Goal: Task Accomplishment & Management: Complete application form

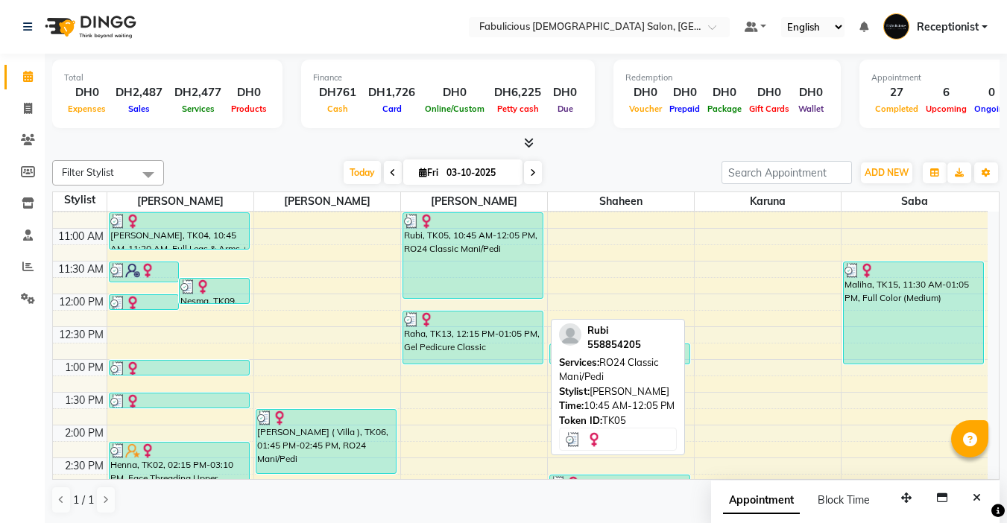
scroll to position [149, 0]
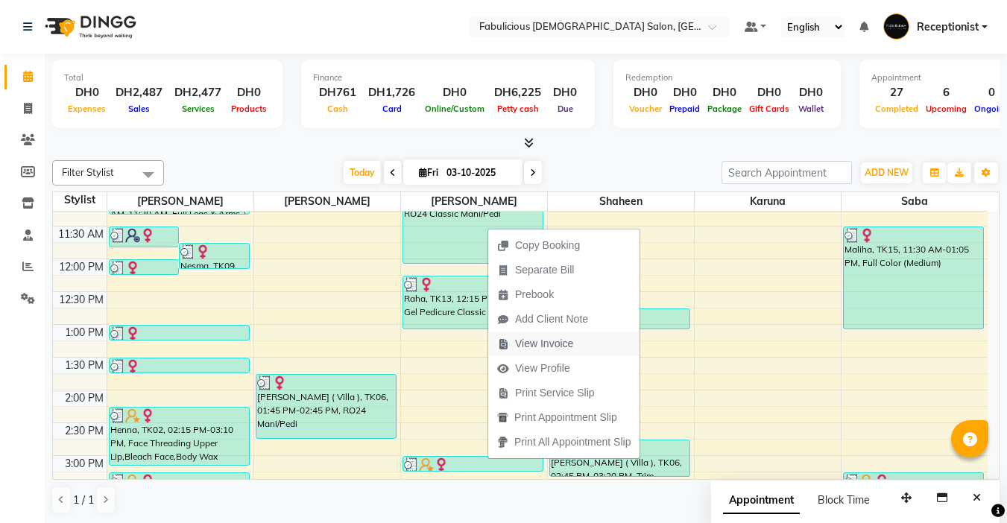
click at [554, 342] on span "View Invoice" at bounding box center [544, 344] width 58 height 16
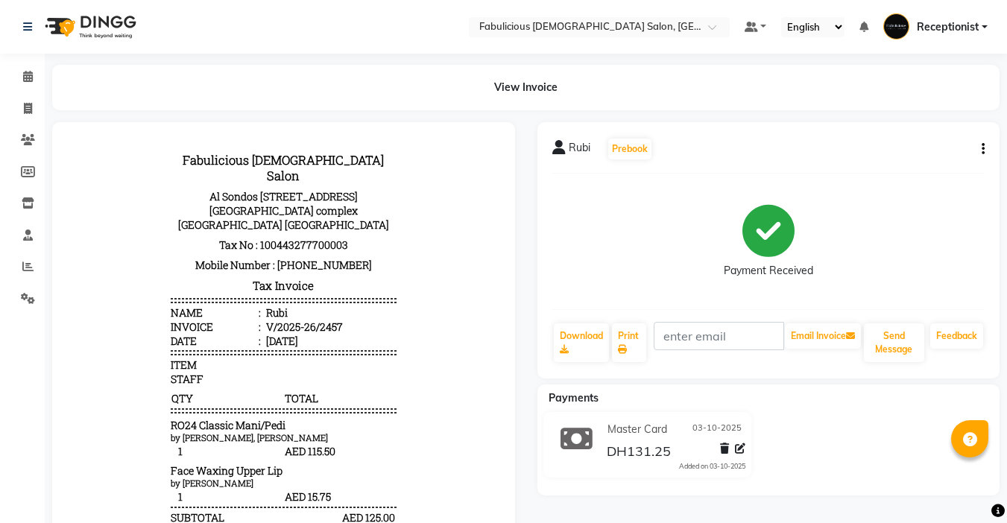
click at [983, 149] on icon "button" at bounding box center [982, 149] width 3 height 1
click at [920, 143] on div "Split Service Amount" at bounding box center [909, 139] width 102 height 19
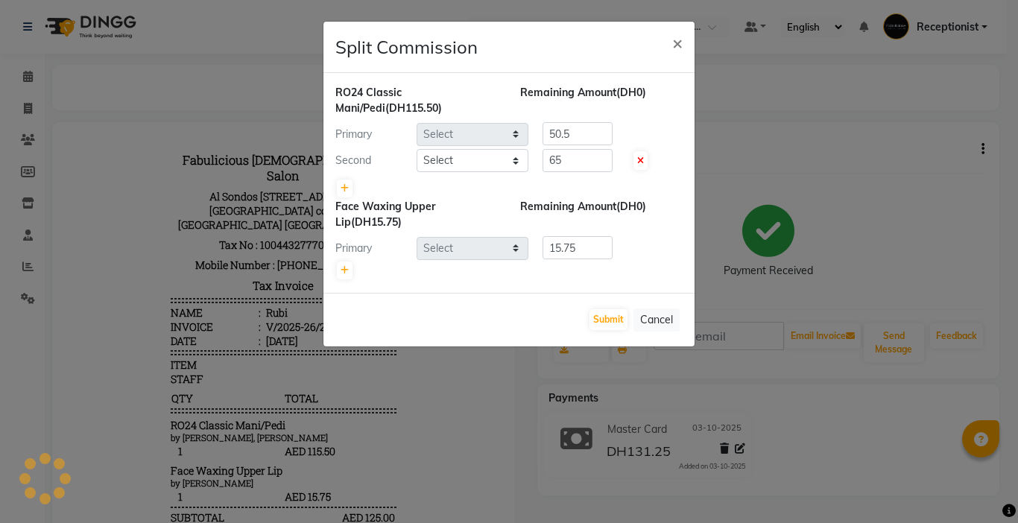
select select "11630"
select select "11628"
select select "11627"
click at [676, 39] on span "×" at bounding box center [677, 42] width 10 height 22
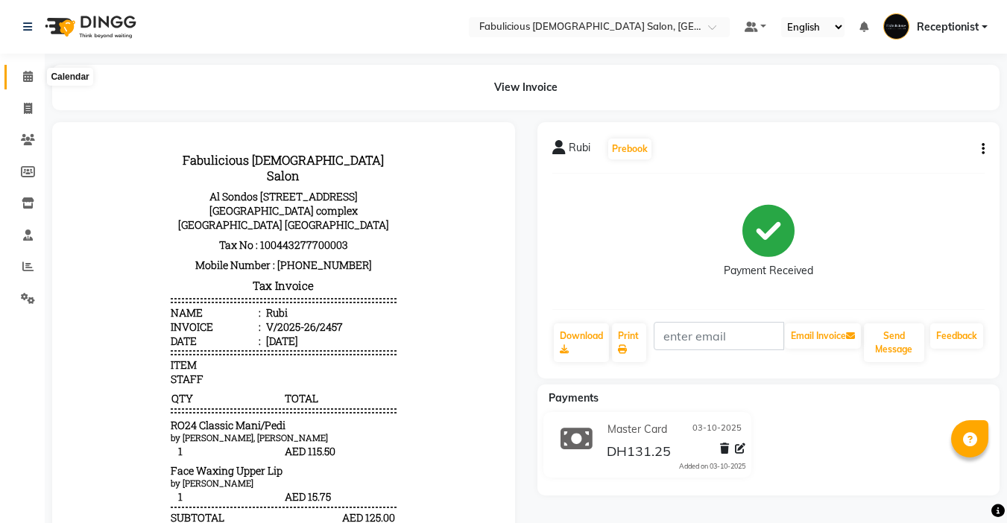
click at [20, 76] on span at bounding box center [28, 77] width 26 height 17
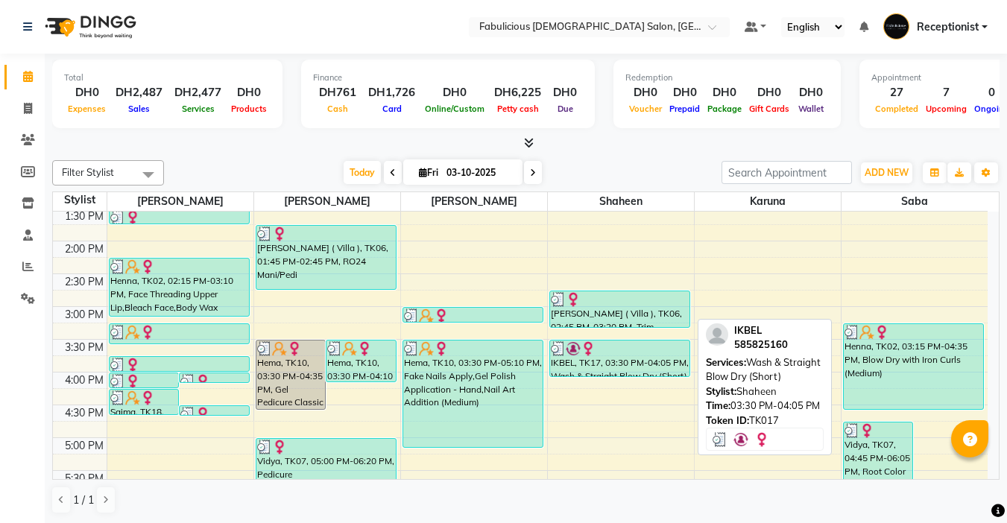
scroll to position [373, 0]
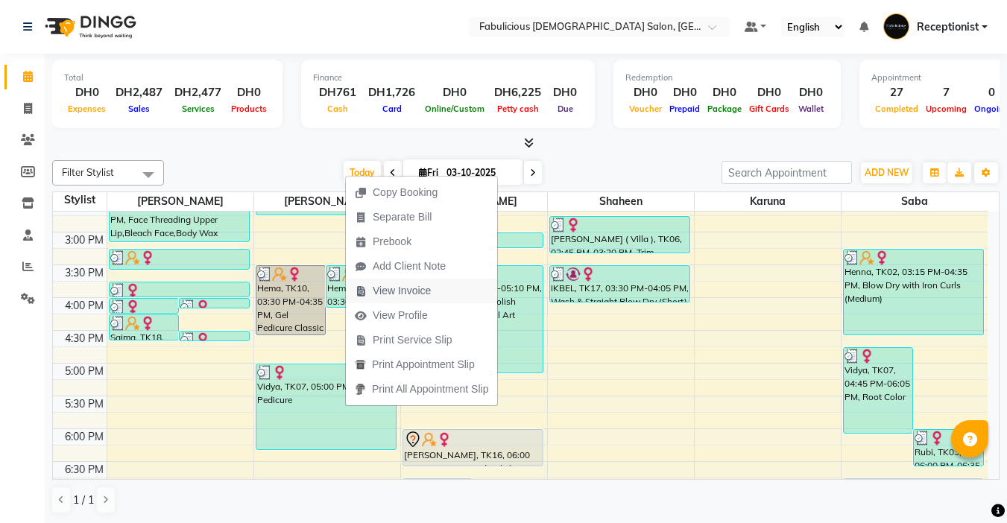
click at [419, 285] on span "View Invoice" at bounding box center [402, 291] width 58 height 16
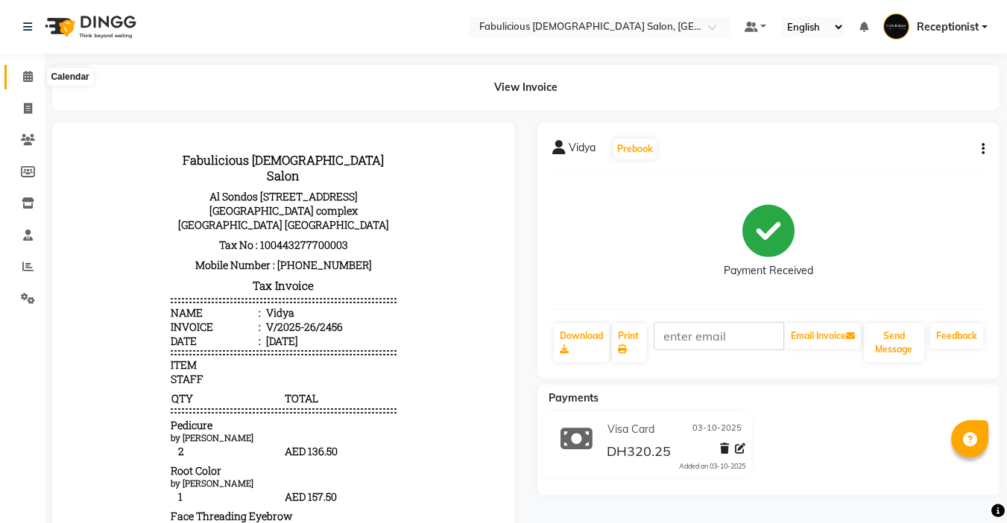
click at [24, 70] on span at bounding box center [28, 77] width 26 height 17
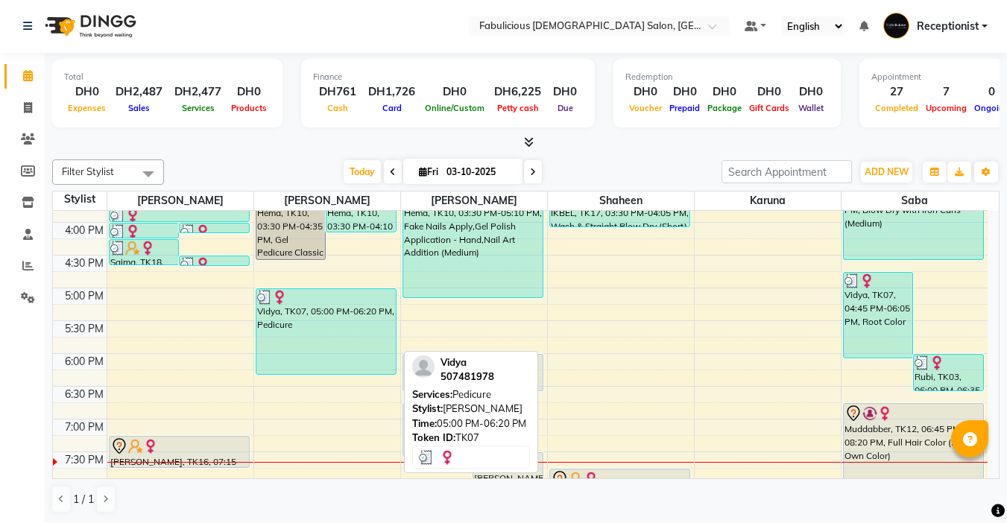
scroll to position [373, 0]
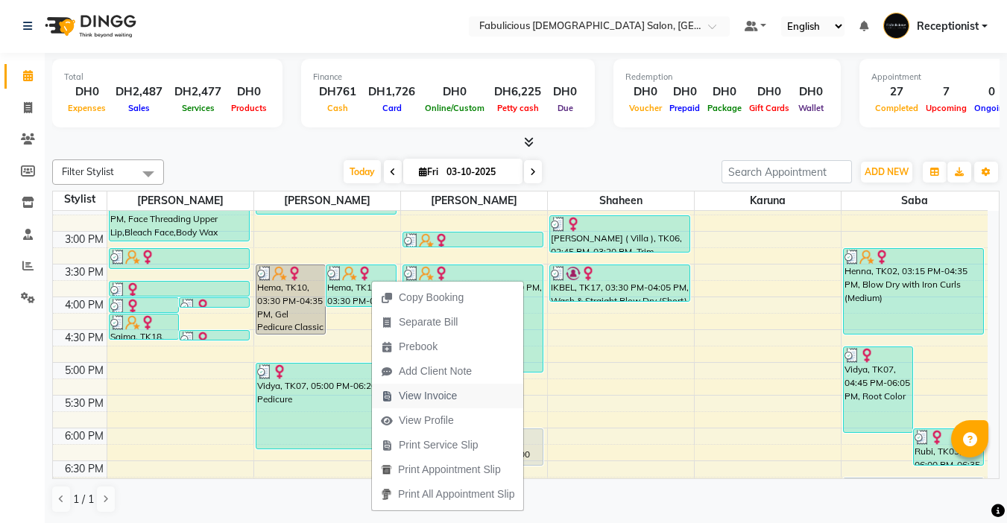
click at [413, 392] on span "View Invoice" at bounding box center [428, 396] width 58 height 16
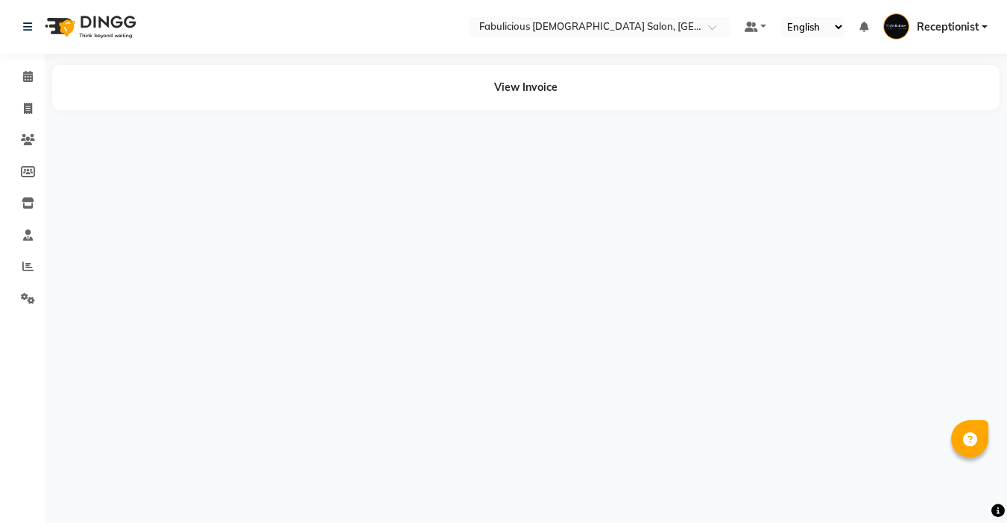
click at [443, 394] on div "Select Location × Fabulicious [DEMOGRAPHIC_DATA] Salon, Dubai Default Panel My …" at bounding box center [503, 261] width 1007 height 523
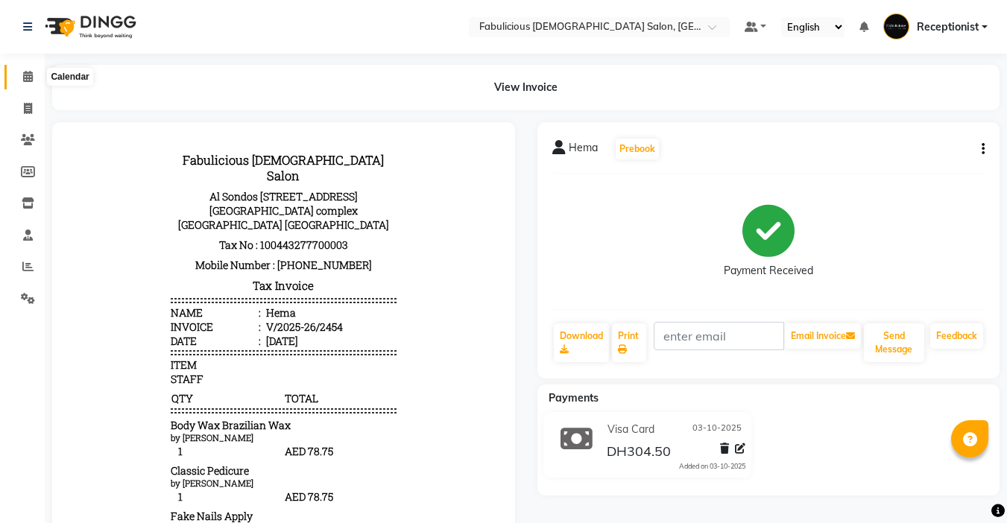
click at [23, 74] on icon at bounding box center [28, 76] width 10 height 11
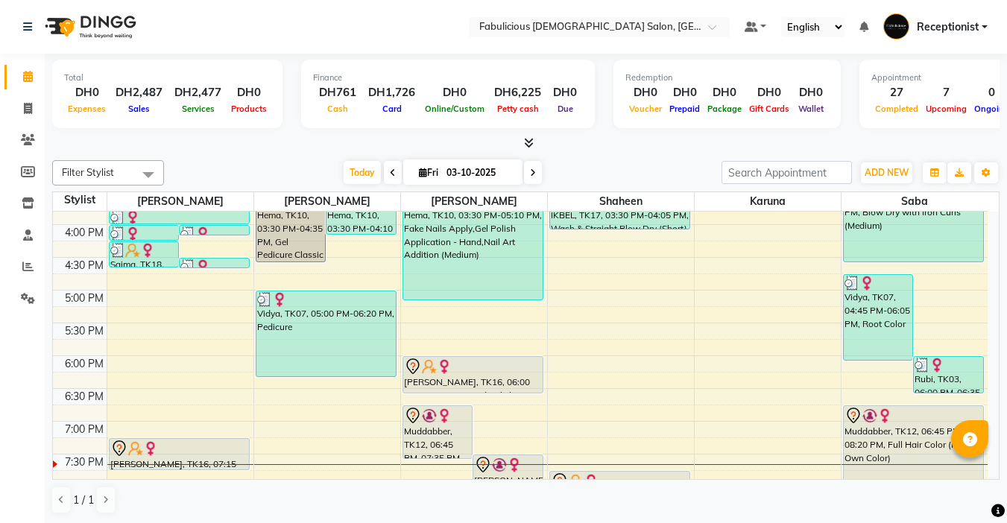
scroll to position [447, 0]
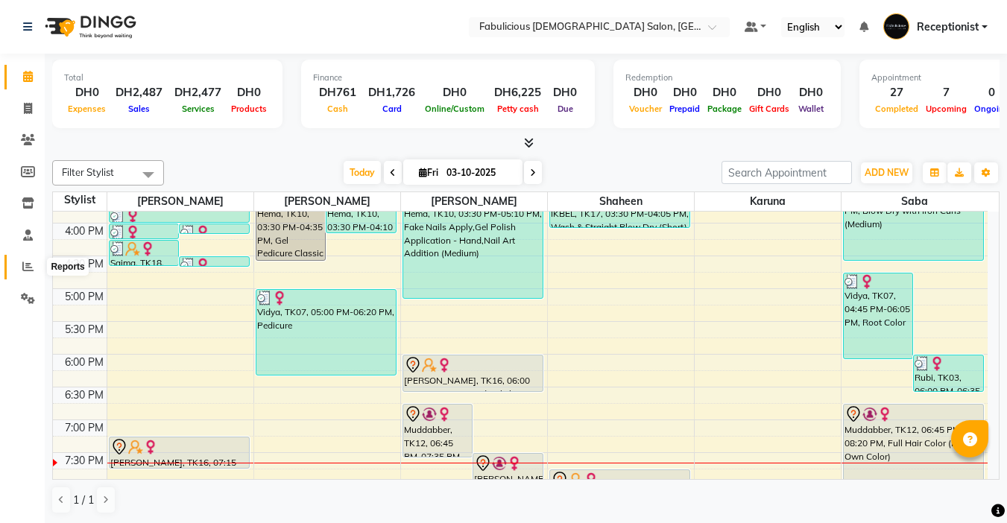
drag, startPoint x: 32, startPoint y: 261, endPoint x: 20, endPoint y: 270, distance: 14.9
click at [33, 260] on span at bounding box center [28, 267] width 26 height 17
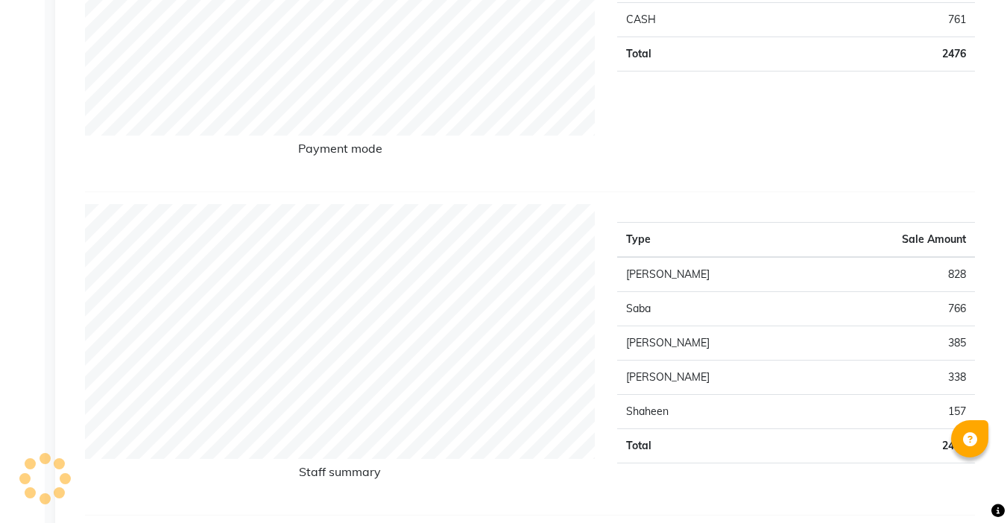
scroll to position [75, 0]
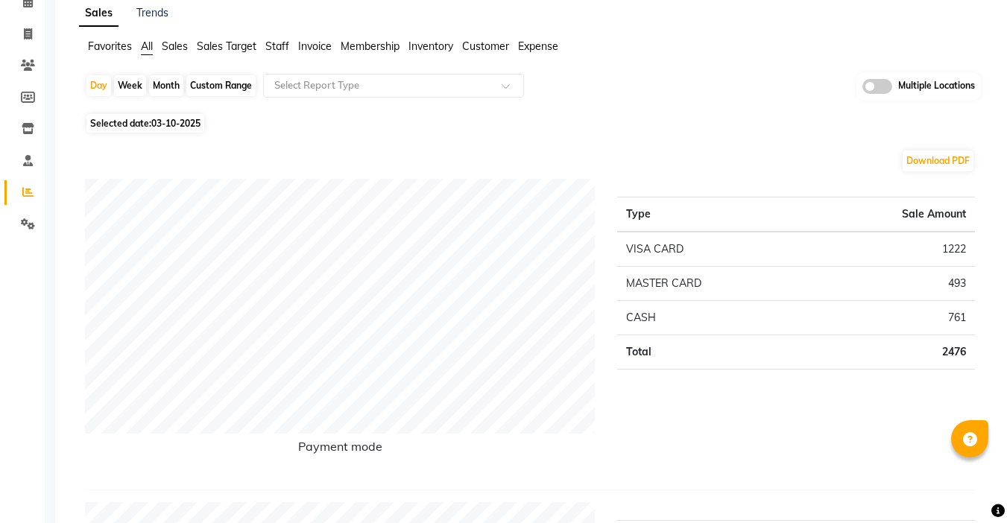
click at [166, 86] on div "Month" at bounding box center [166, 85] width 34 height 21
select select "10"
select select "2025"
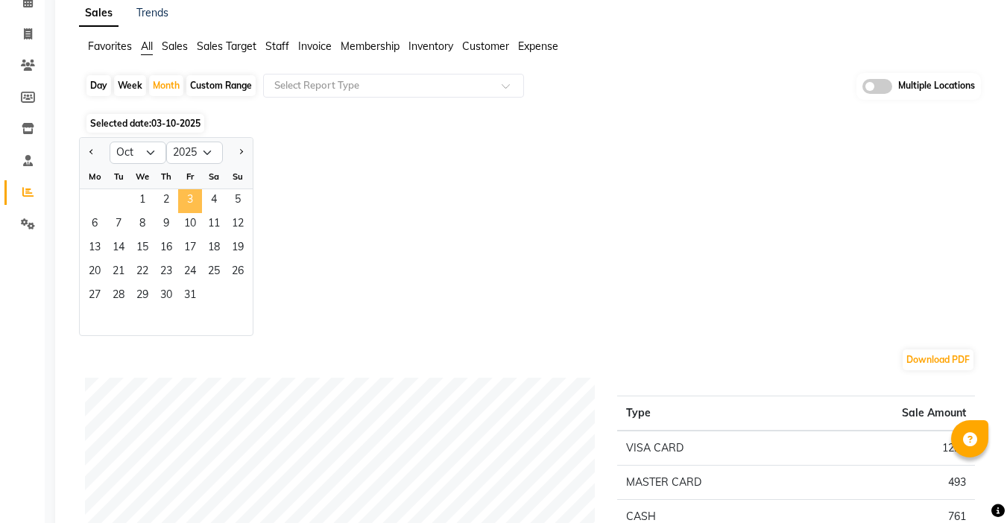
drag, startPoint x: 149, startPoint y: 196, endPoint x: 189, endPoint y: 200, distance: 39.7
click at [189, 200] on div "1 2 3 4 5" at bounding box center [166, 201] width 173 height 24
drag, startPoint x: 138, startPoint y: 194, endPoint x: 189, endPoint y: 195, distance: 51.4
click at [189, 195] on div "1 2 3 4 5" at bounding box center [166, 201] width 173 height 24
click at [189, 195] on span "3" at bounding box center [190, 201] width 24 height 24
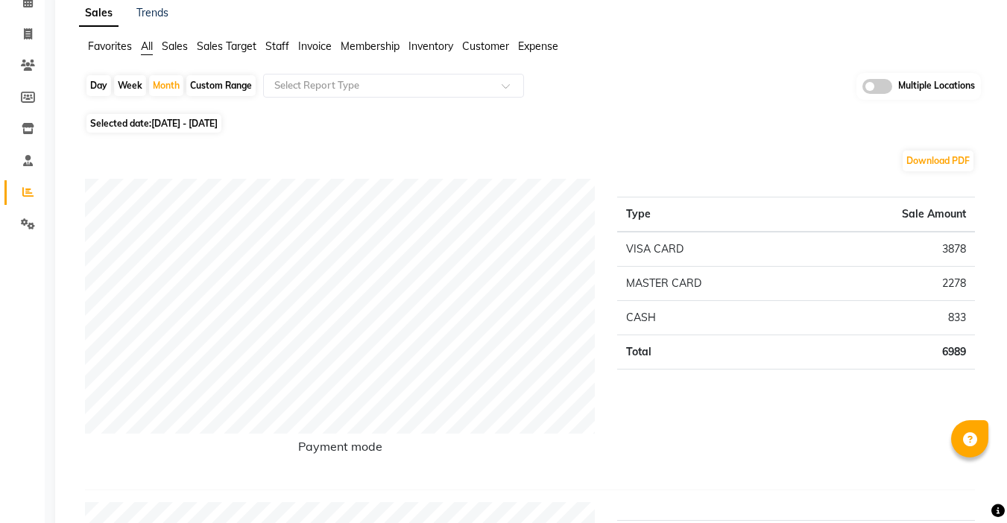
scroll to position [373, 0]
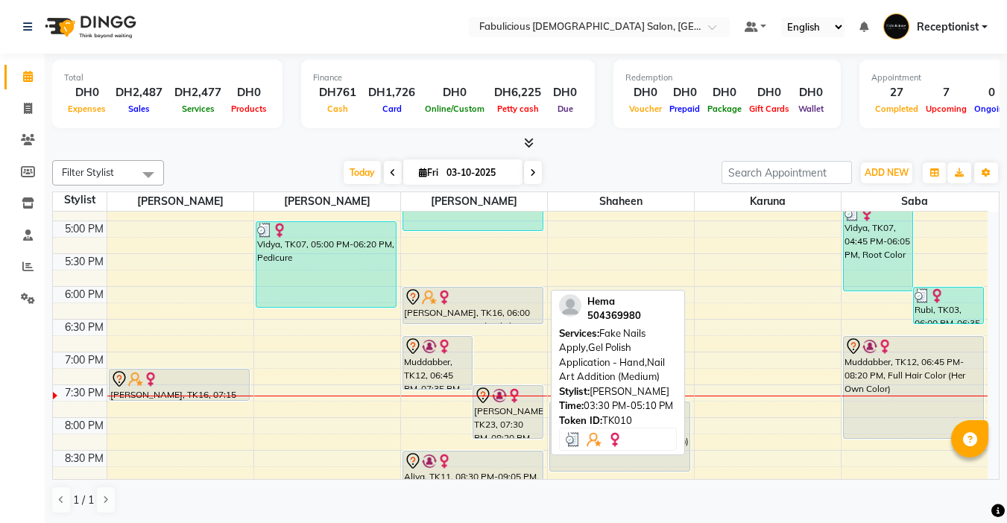
scroll to position [298, 0]
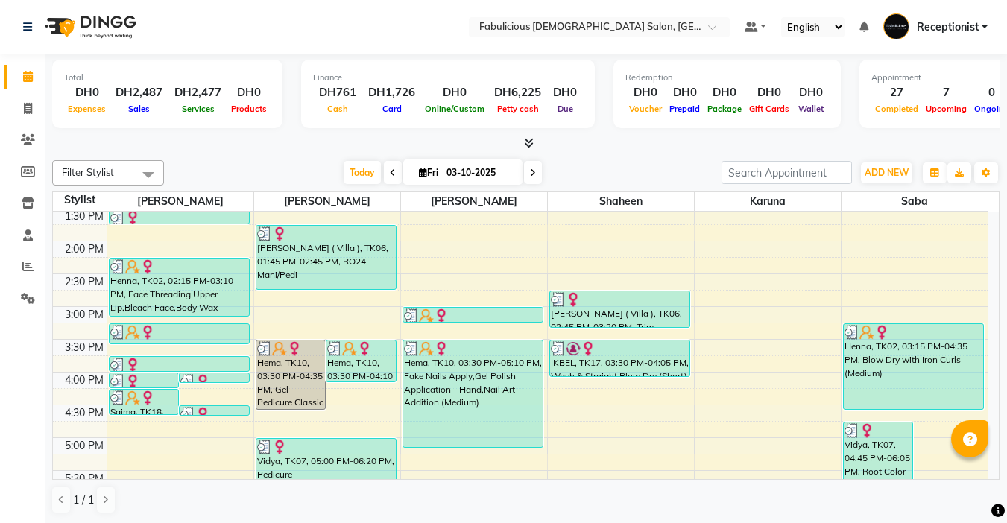
click at [531, 174] on icon at bounding box center [533, 172] width 6 height 9
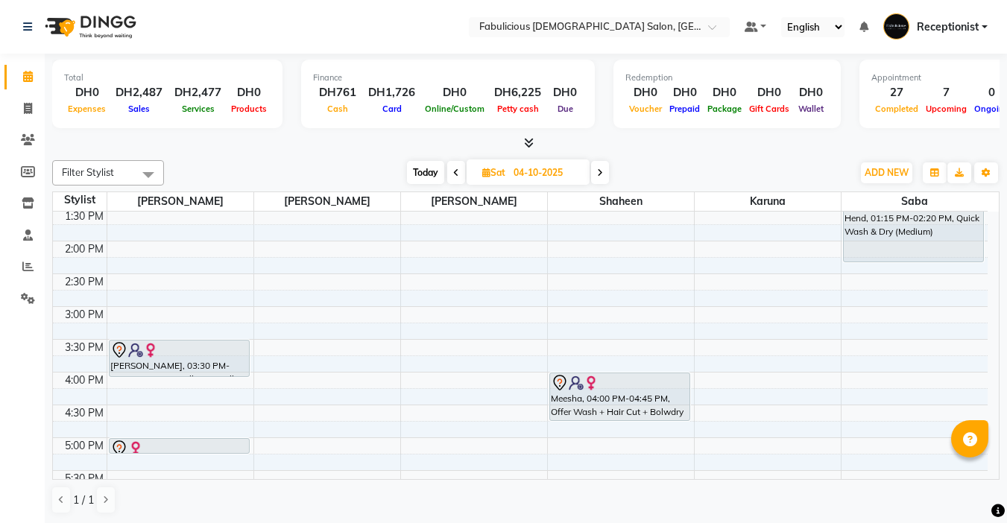
click at [418, 165] on span "Today" at bounding box center [425, 172] width 37 height 23
type input "03-10-2025"
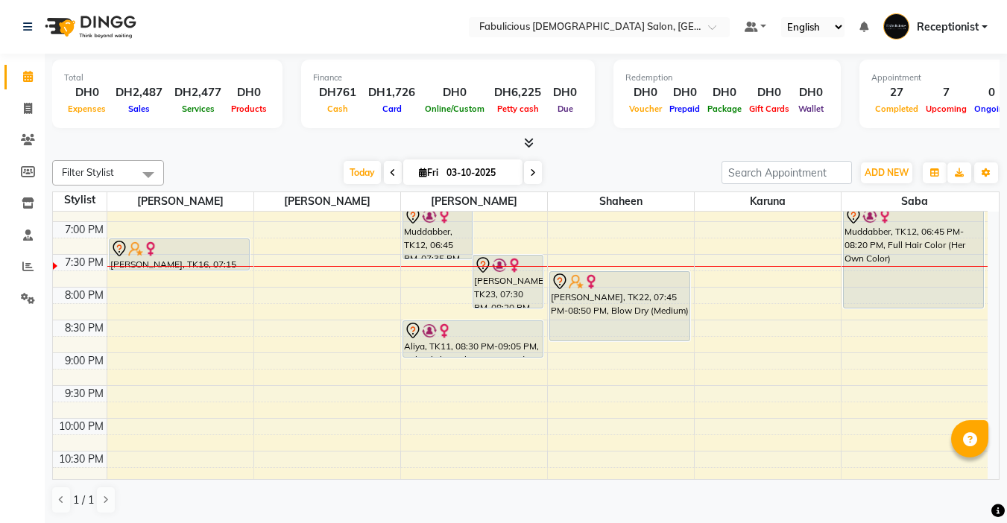
scroll to position [656, 0]
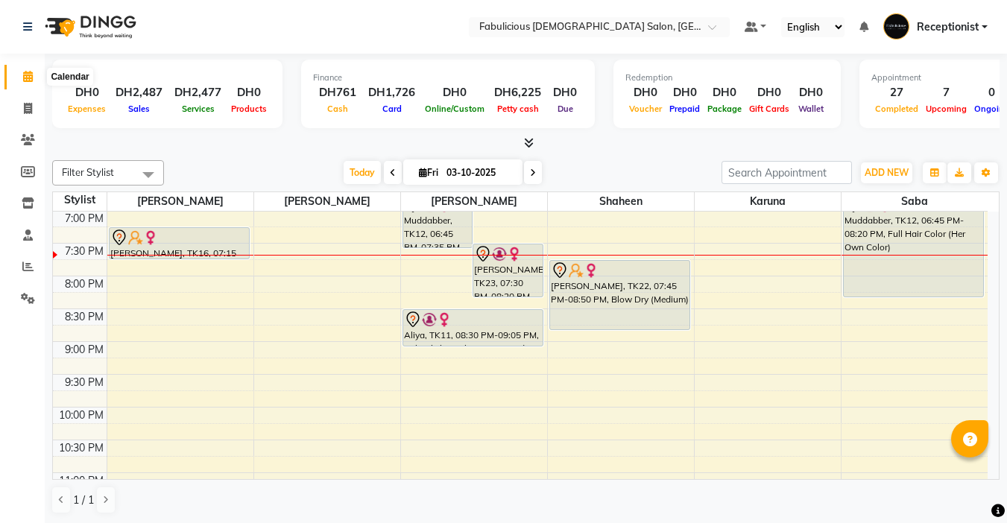
click at [29, 75] on icon at bounding box center [28, 76] width 10 height 11
click at [25, 76] on icon at bounding box center [28, 76] width 10 height 11
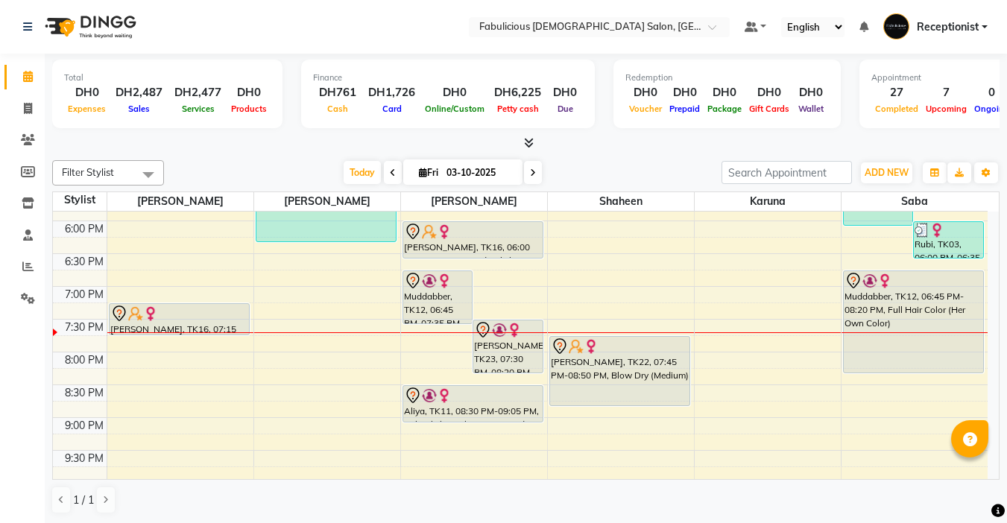
scroll to position [582, 0]
click at [868, 180] on button "ADD NEW Toggle Dropdown" at bounding box center [886, 172] width 51 height 21
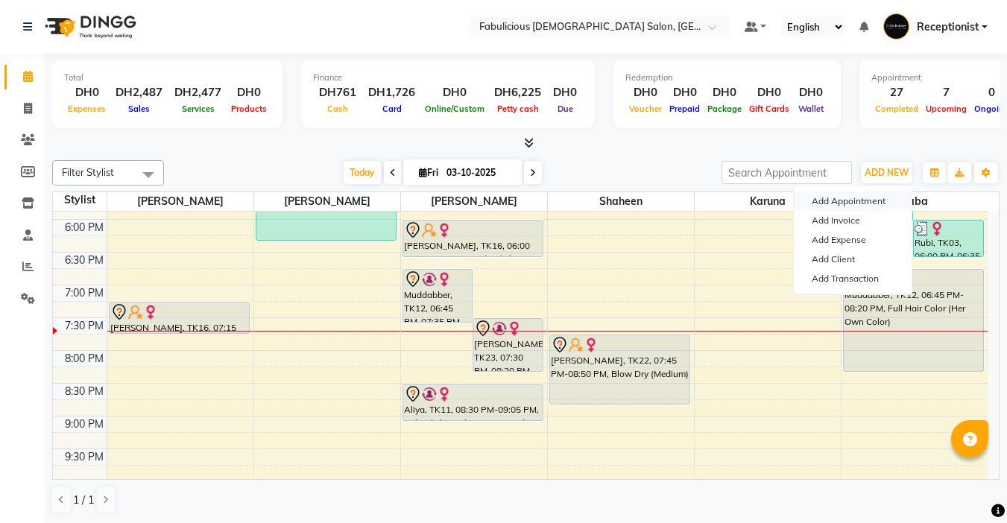
click at [816, 202] on button "Add Appointment" at bounding box center [853, 200] width 118 height 19
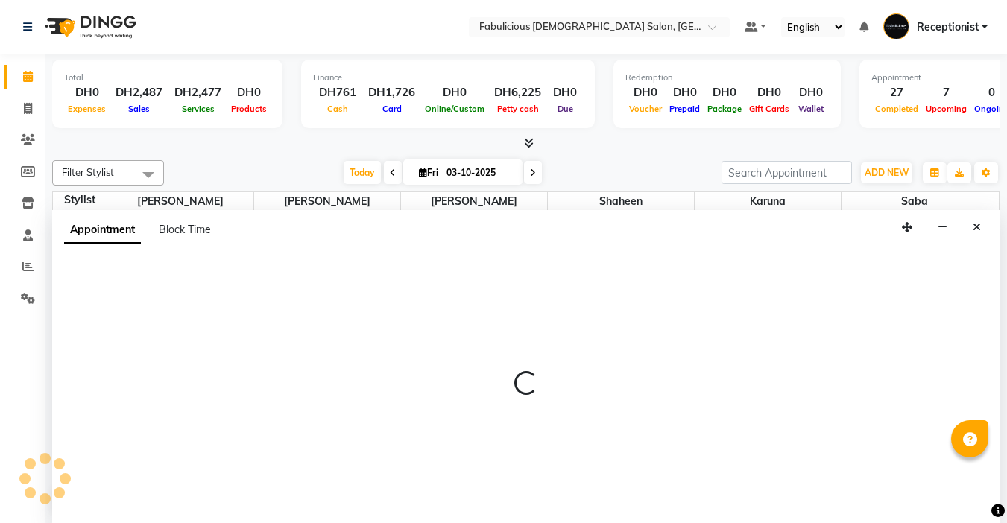
select select "tentative"
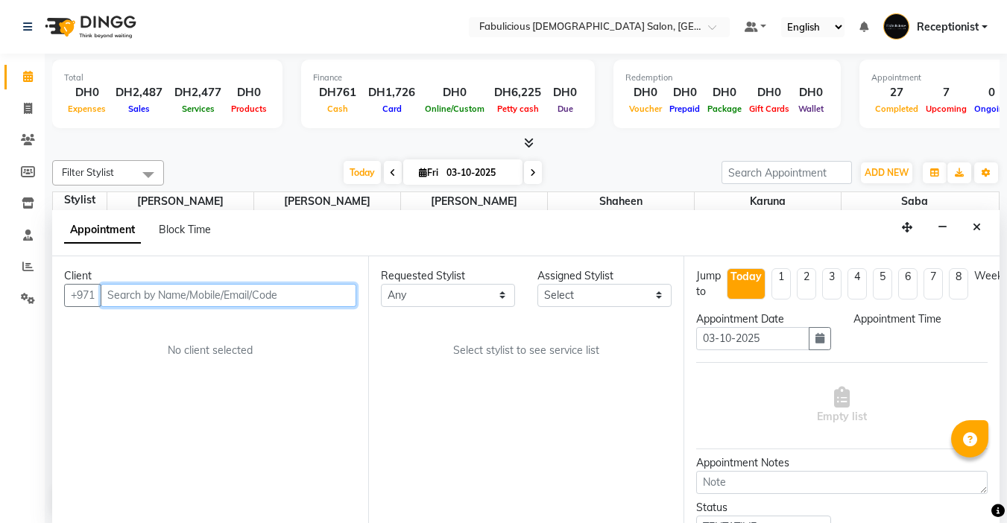
select select "600"
click at [301, 292] on input "text" at bounding box center [229, 294] width 256 height 23
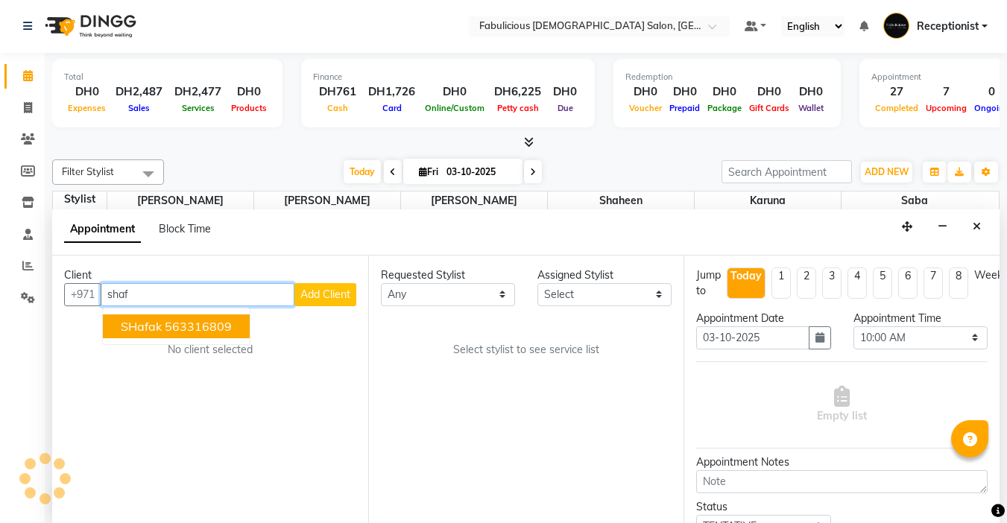
click at [165, 319] on ngb-highlight "563316809" at bounding box center [198, 326] width 67 height 15
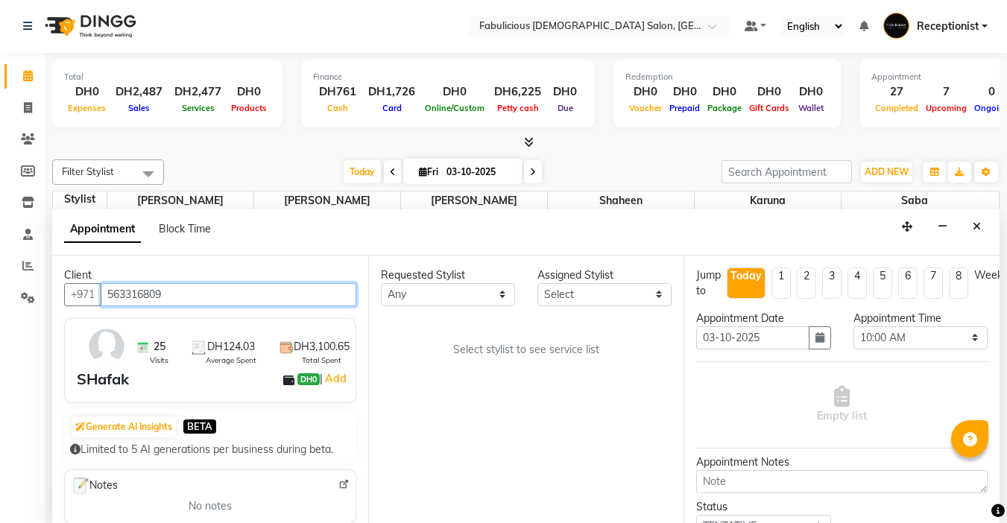
type input "563316809"
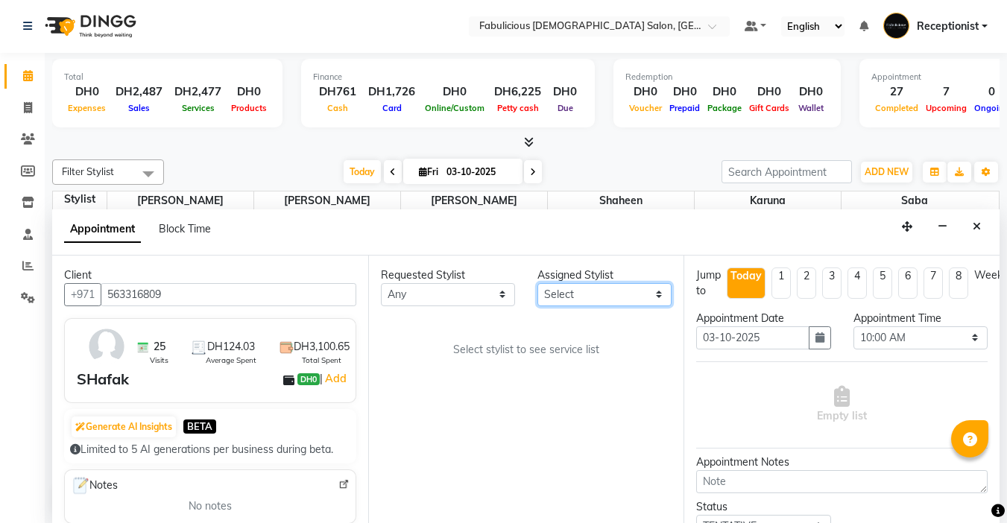
click at [605, 300] on select "Select [PERSON_NAME] [PERSON_NAME] [PERSON_NAME] [PERSON_NAME]" at bounding box center [604, 294] width 134 height 23
select select "11627"
click at [537, 283] on select "Select [PERSON_NAME] [PERSON_NAME] [PERSON_NAME] [PERSON_NAME]" at bounding box center [604, 294] width 134 height 23
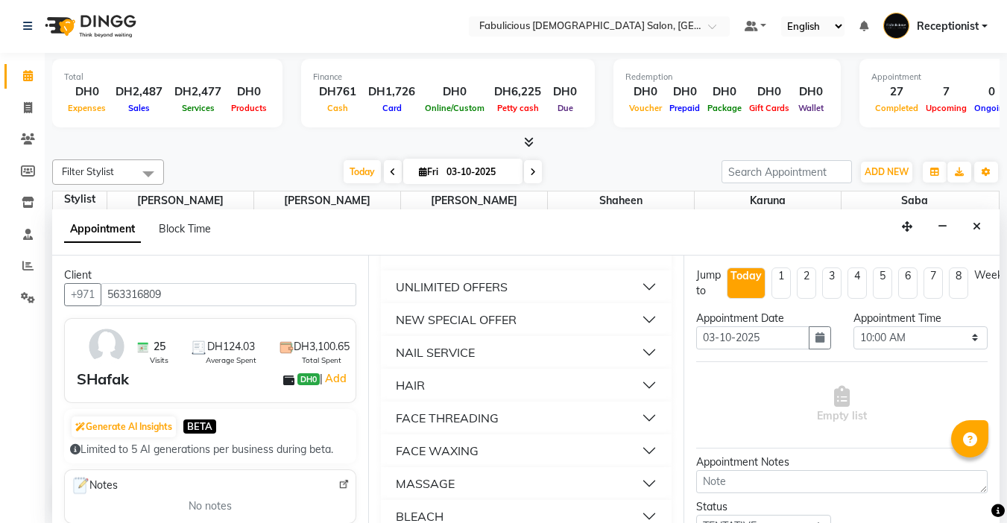
scroll to position [969, 0]
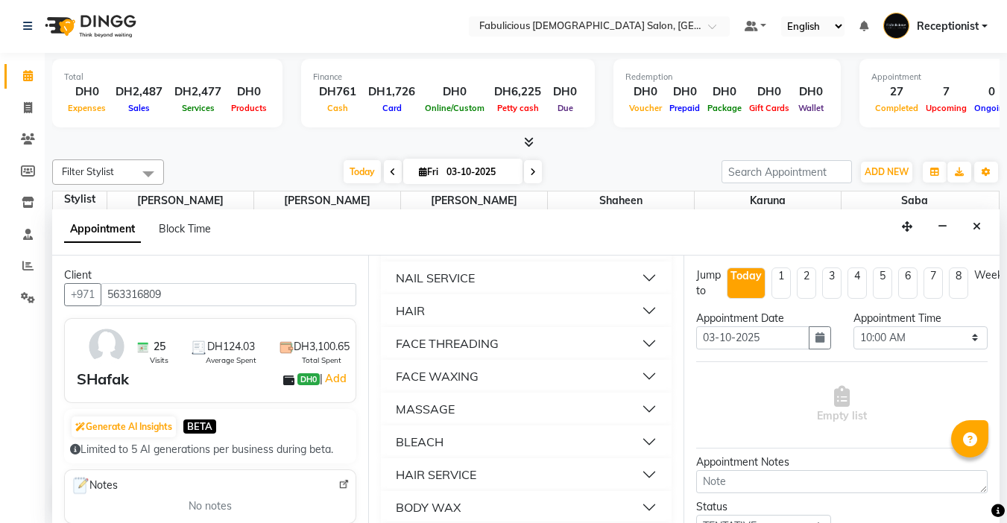
click at [459, 352] on div "FACE THREADING" at bounding box center [447, 344] width 103 height 18
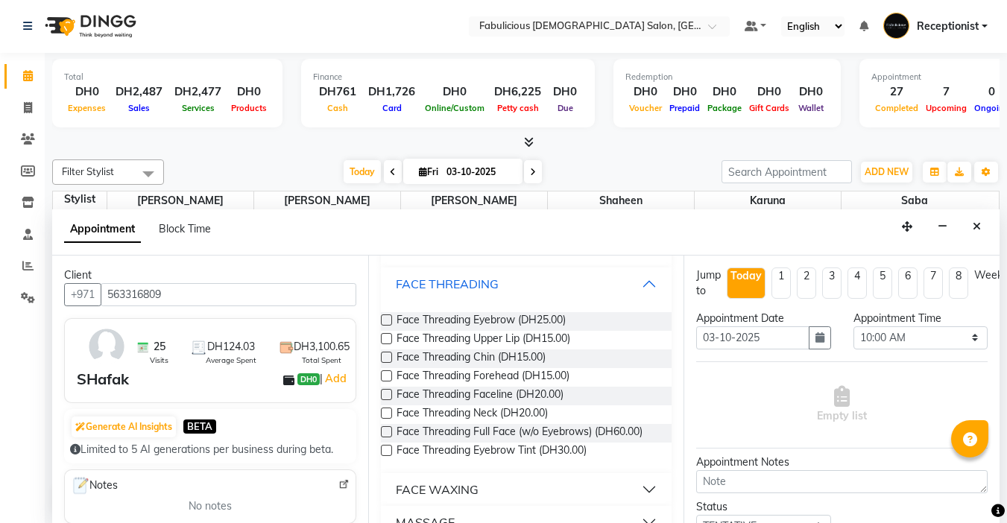
scroll to position [1043, 0]
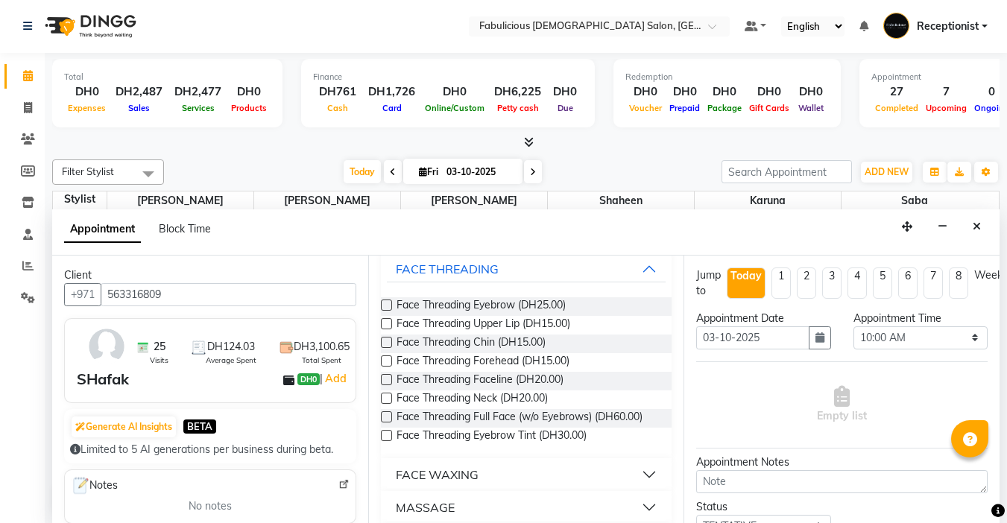
drag, startPoint x: 384, startPoint y: 332, endPoint x: 392, endPoint y: 333, distance: 7.5
click at [386, 311] on label at bounding box center [386, 305] width 11 height 11
click at [386, 311] on input "checkbox" at bounding box center [386, 307] width 10 height 10
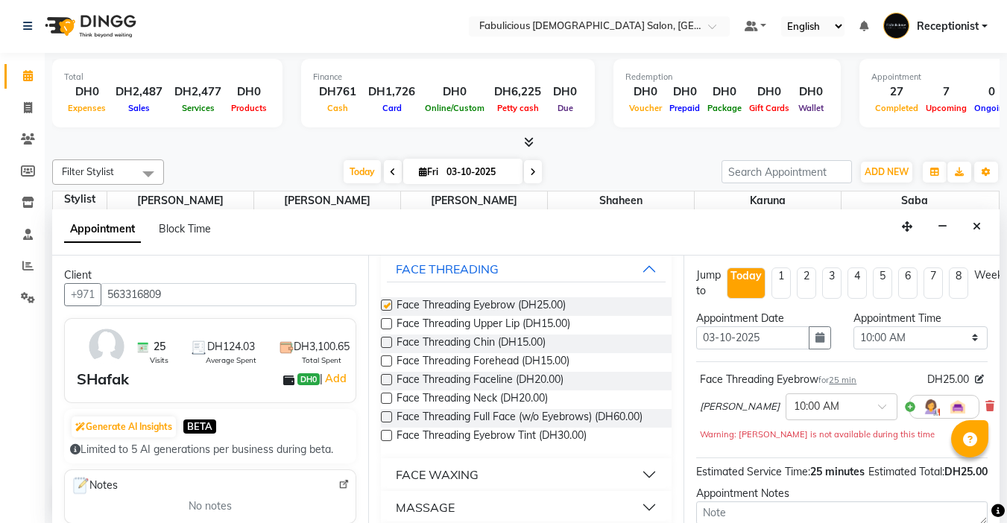
checkbox input "false"
click at [961, 331] on select "Select 10:00 AM 10:15 AM 10:30 AM 10:45 AM 11:00 AM 11:15 AM 11:30 AM 11:45 AM …" at bounding box center [920, 337] width 134 height 23
select select "1230"
click at [853, 326] on select "Select 10:00 AM 10:15 AM 10:30 AM 10:45 AM 11:00 AM 11:15 AM 11:30 AM 11:45 AM …" at bounding box center [920, 337] width 134 height 23
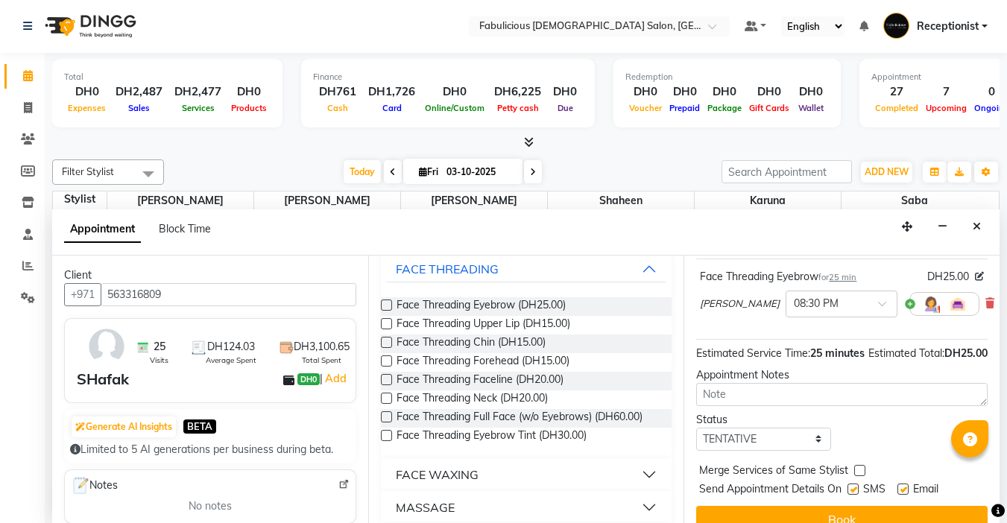
scroll to position [151, 0]
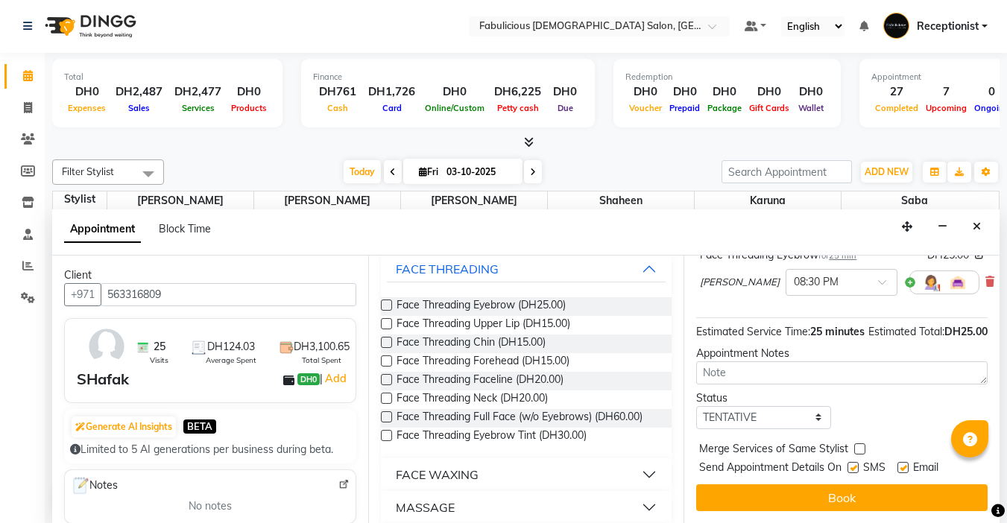
click at [855, 443] on label at bounding box center [859, 448] width 11 height 11
click at [855, 446] on input "checkbox" at bounding box center [859, 451] width 10 height 10
checkbox input "true"
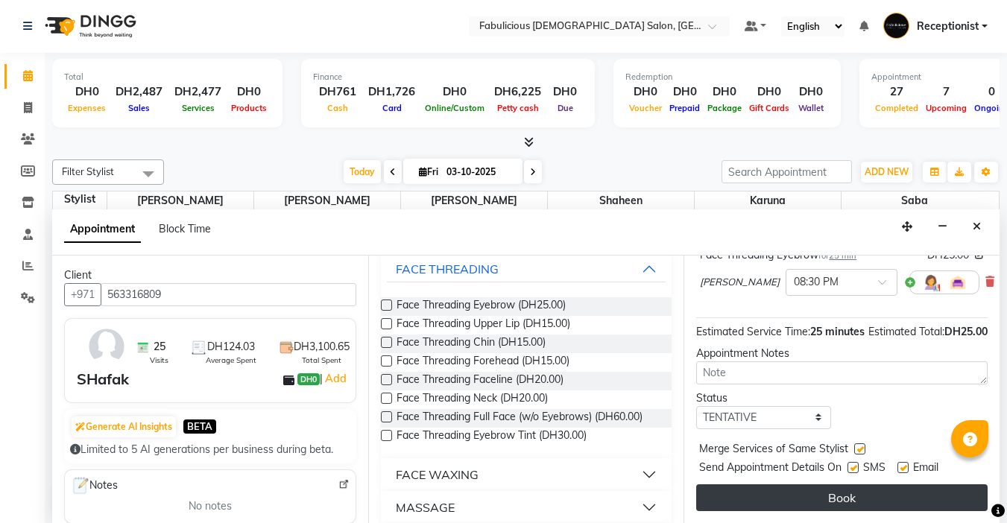
click at [838, 484] on button "Book" at bounding box center [841, 497] width 291 height 27
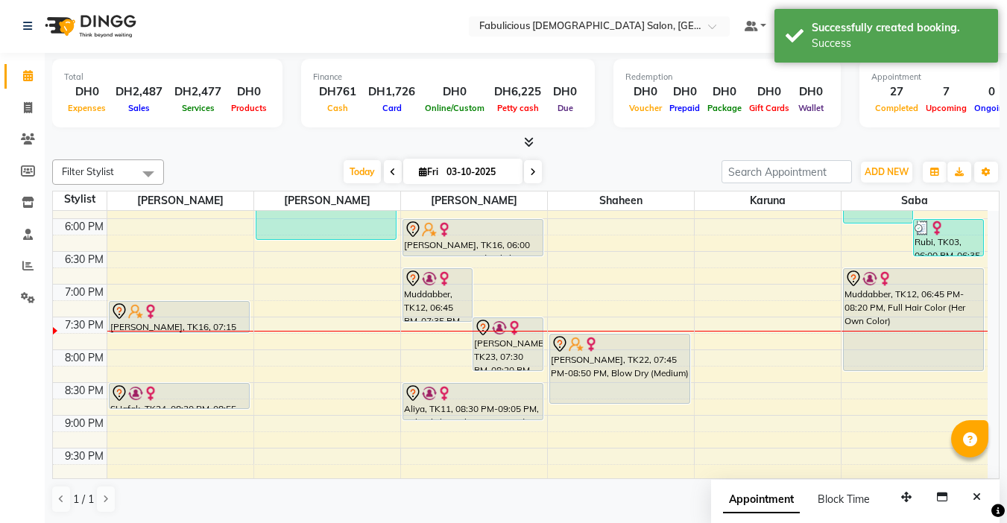
scroll to position [0, 0]
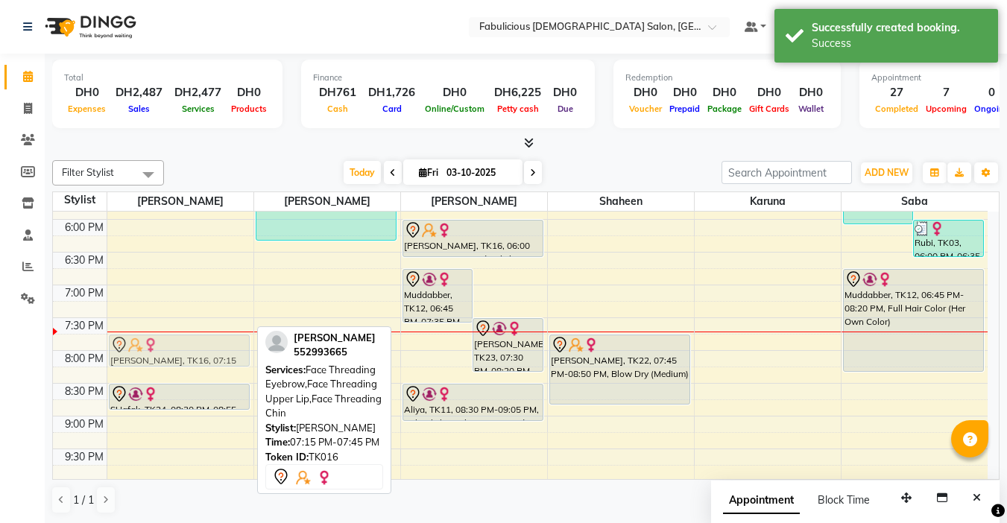
drag, startPoint x: 162, startPoint y: 315, endPoint x: 158, endPoint y: 342, distance: 27.2
click at [158, 342] on div "[PERSON_NAME] ( Google ), TK08, 11:30 AM-11:50 AM, Face Threading Eyebrow,Body …" at bounding box center [180, 121] width 146 height 983
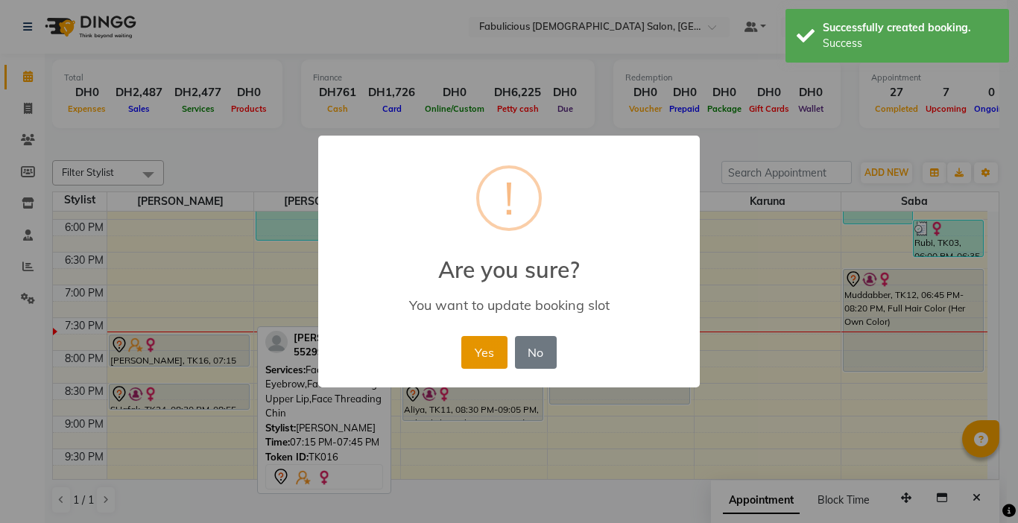
click at [482, 353] on button "Yes" at bounding box center [483, 352] width 45 height 33
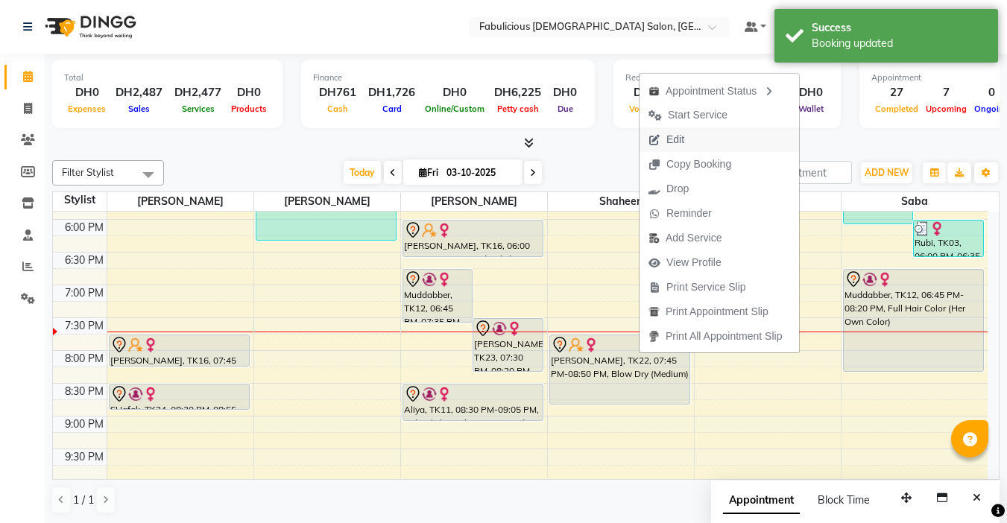
click at [674, 131] on span "Edit" at bounding box center [666, 139] width 54 height 25
select select "tentative"
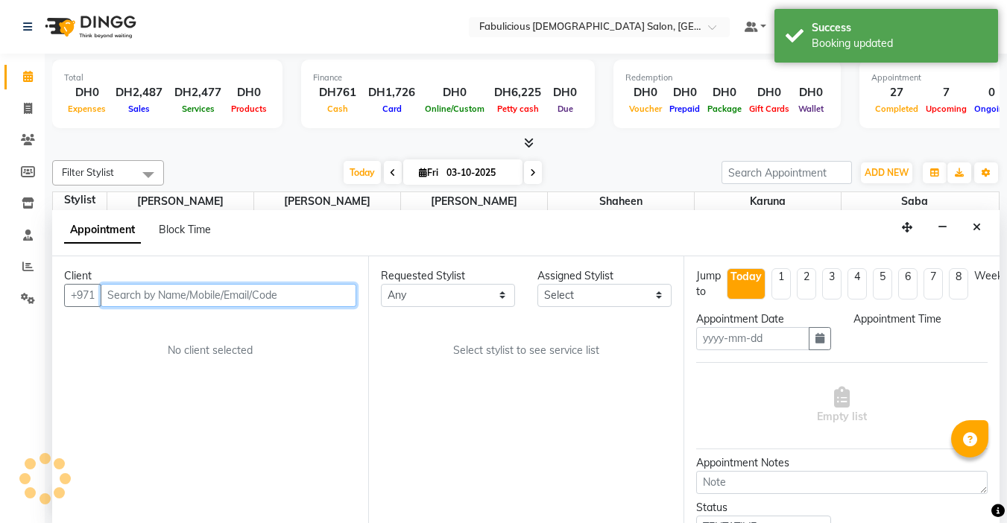
type input "03-10-2025"
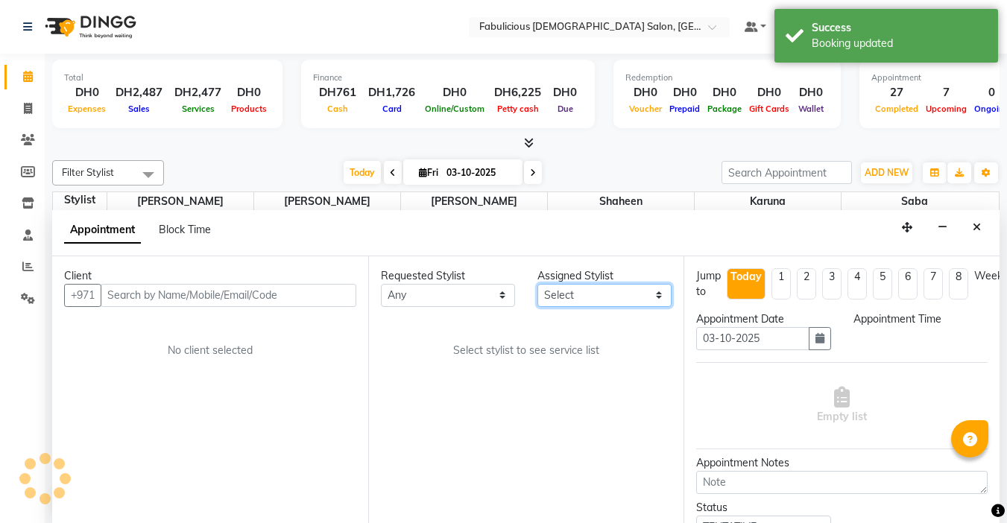
click at [596, 298] on select "Select [PERSON_NAME] [PERSON_NAME] [PERSON_NAME] [PERSON_NAME]" at bounding box center [604, 295] width 134 height 23
select select "1185"
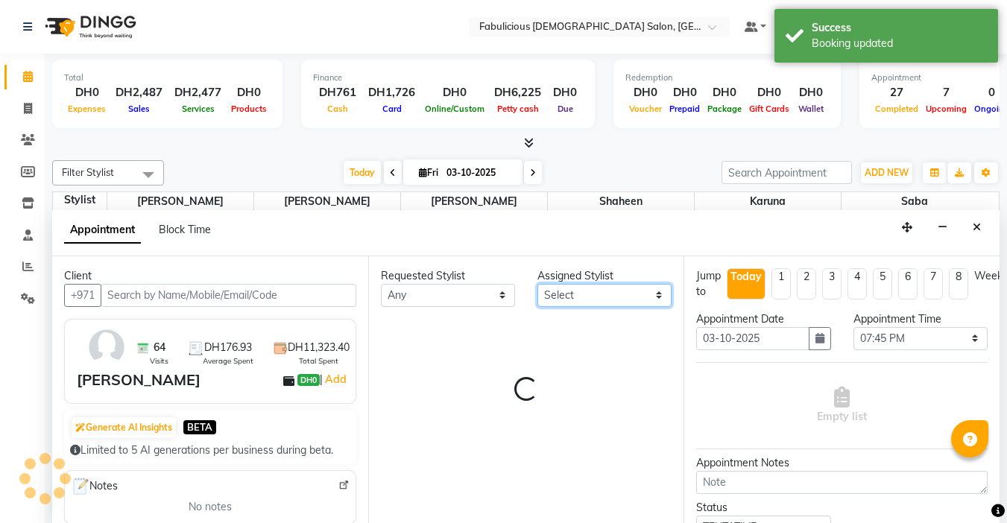
select select "11631"
click at [596, 298] on select "Select [PERSON_NAME] [PERSON_NAME] [PERSON_NAME] [PERSON_NAME]" at bounding box center [604, 295] width 134 height 23
select select "1134"
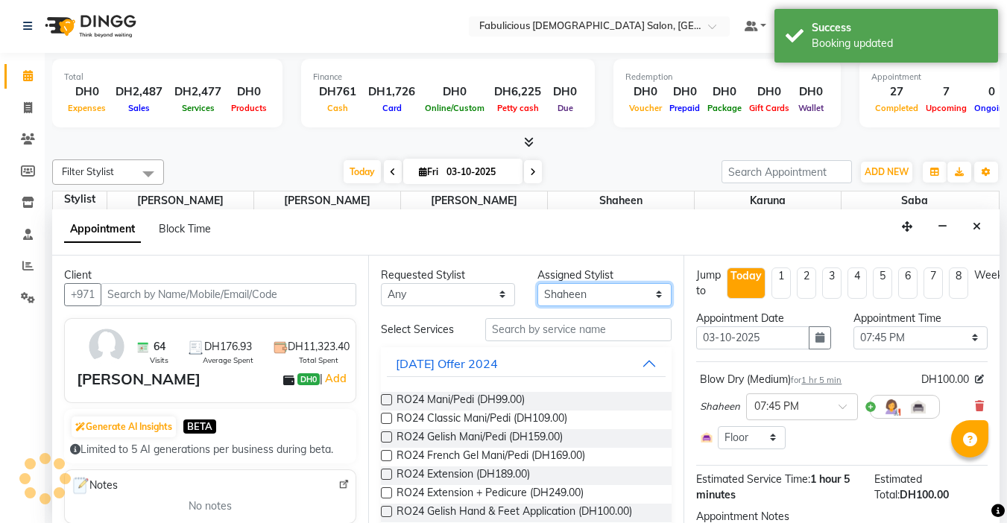
scroll to position [656, 0]
click at [602, 301] on select "Select [PERSON_NAME] [PERSON_NAME] [PERSON_NAME] [PERSON_NAME]" at bounding box center [604, 294] width 134 height 23
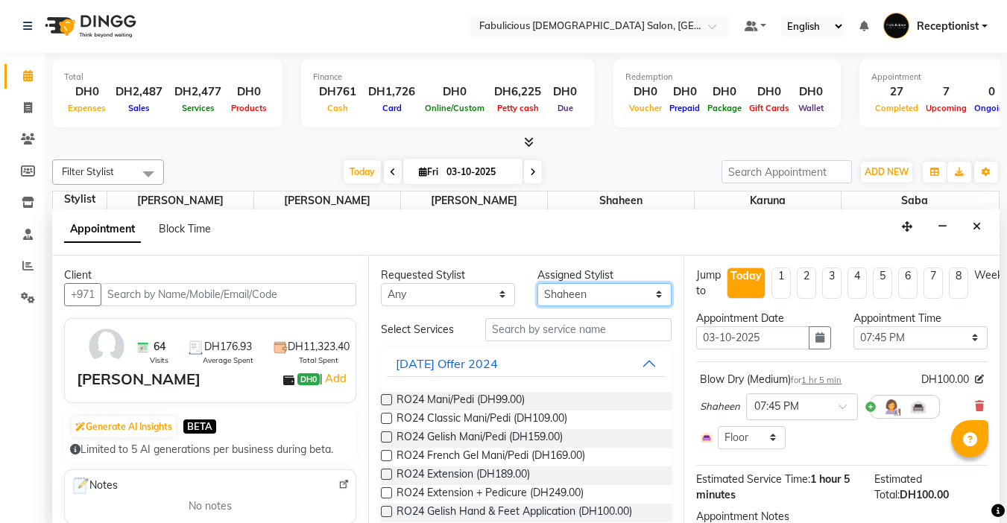
select select "11627"
click at [537, 283] on select "Select [PERSON_NAME] [PERSON_NAME] [PERSON_NAME] [PERSON_NAME]" at bounding box center [604, 294] width 134 height 23
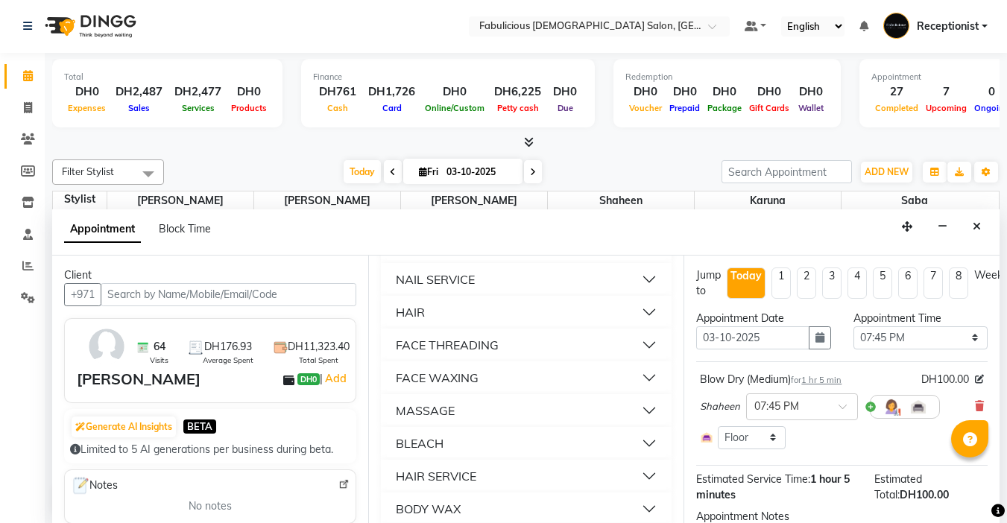
scroll to position [969, 0]
click at [504, 357] on button "FACE THREADING" at bounding box center [526, 343] width 279 height 27
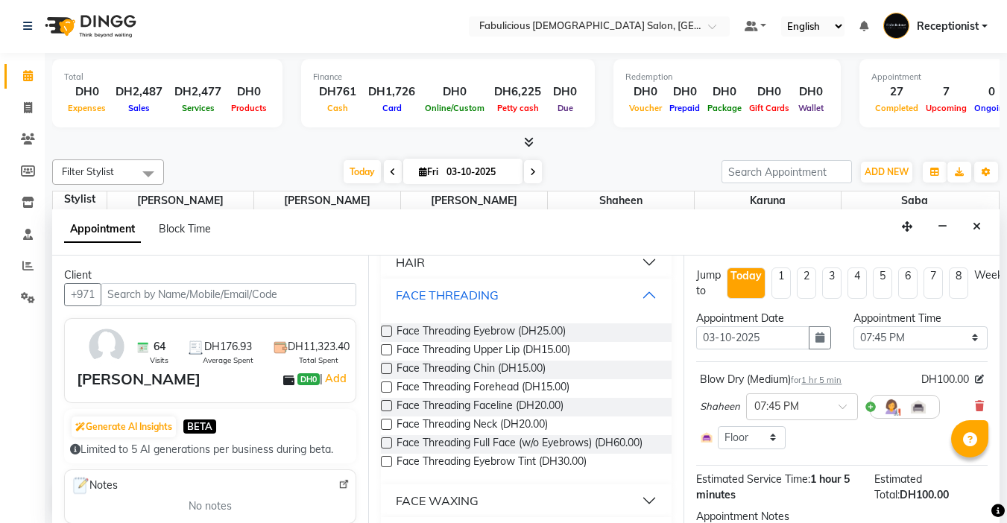
scroll to position [1043, 0]
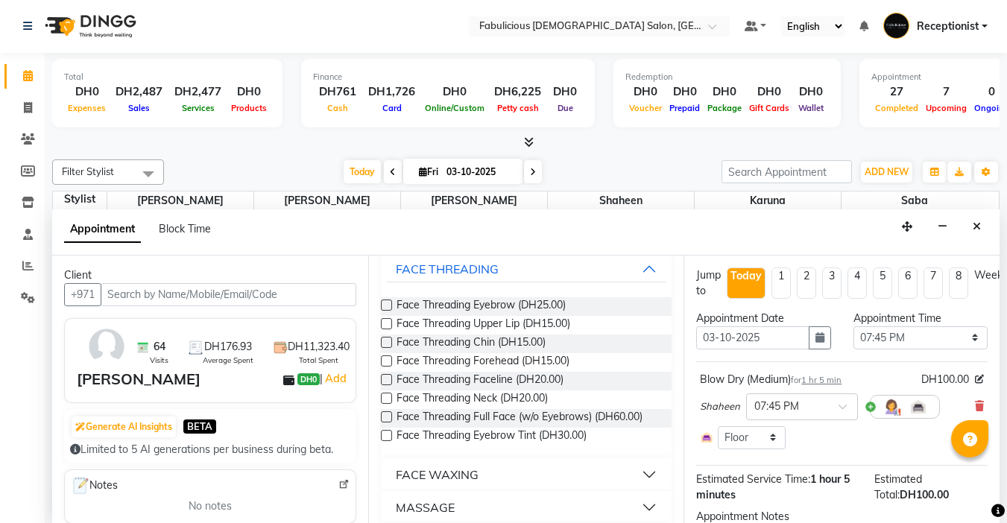
click at [386, 329] on label at bounding box center [386, 323] width 11 height 11
click at [386, 330] on input "checkbox" at bounding box center [386, 325] width 10 height 10
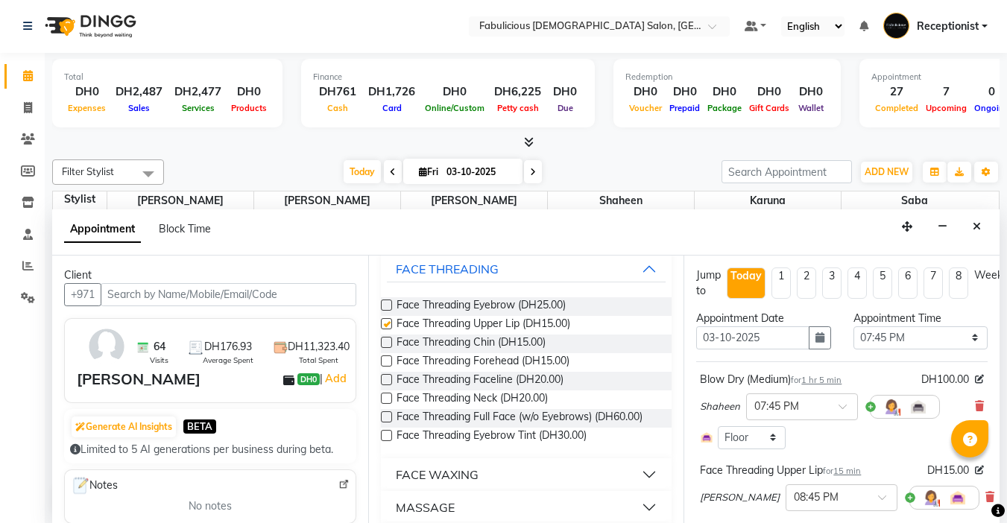
checkbox input "false"
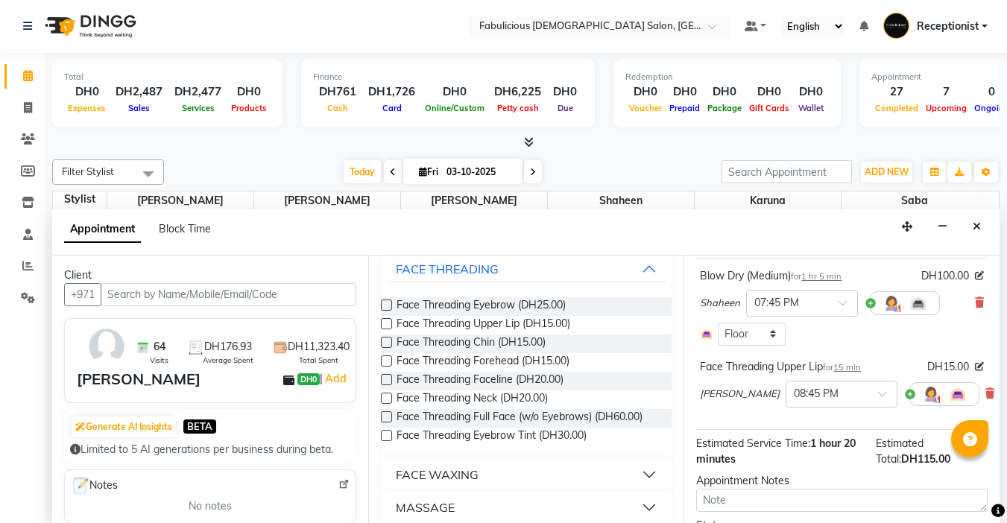
scroll to position [199, 0]
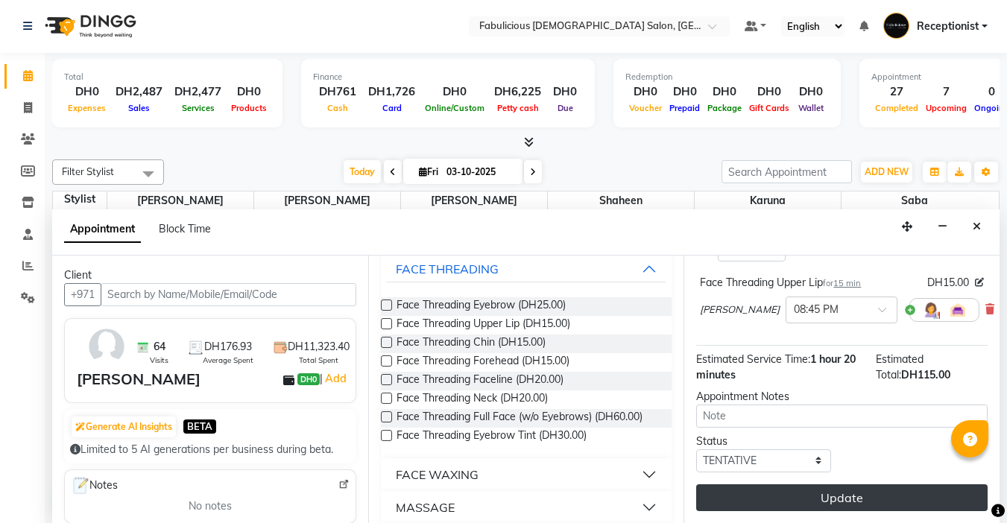
click at [820, 484] on button "Update" at bounding box center [841, 497] width 291 height 27
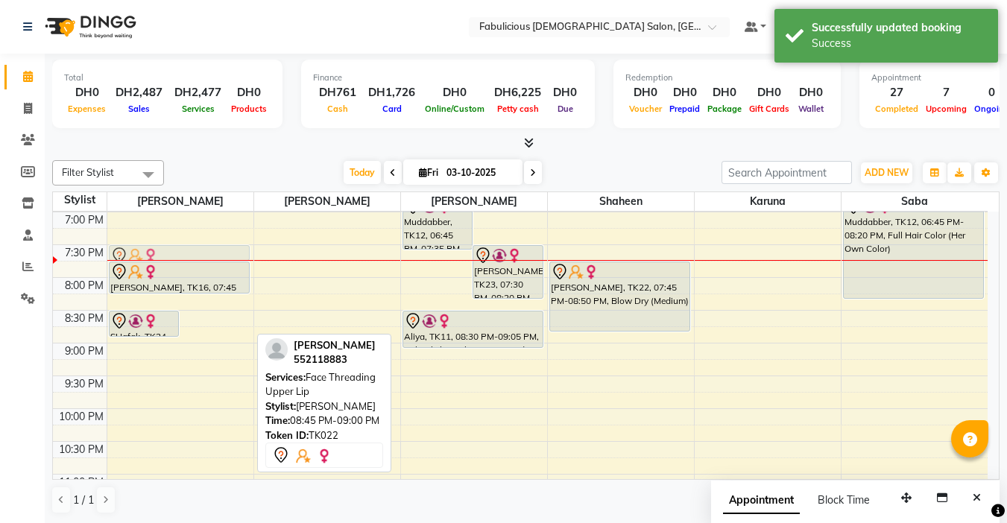
scroll to position [654, 0]
drag, startPoint x: 227, startPoint y: 335, endPoint x: 228, endPoint y: 262, distance: 73.8
click at [228, 262] on div "[PERSON_NAME] ( Google ), TK08, 11:30 AM-11:50 AM, Face Threading Eyebrow,Body …" at bounding box center [180, 48] width 146 height 983
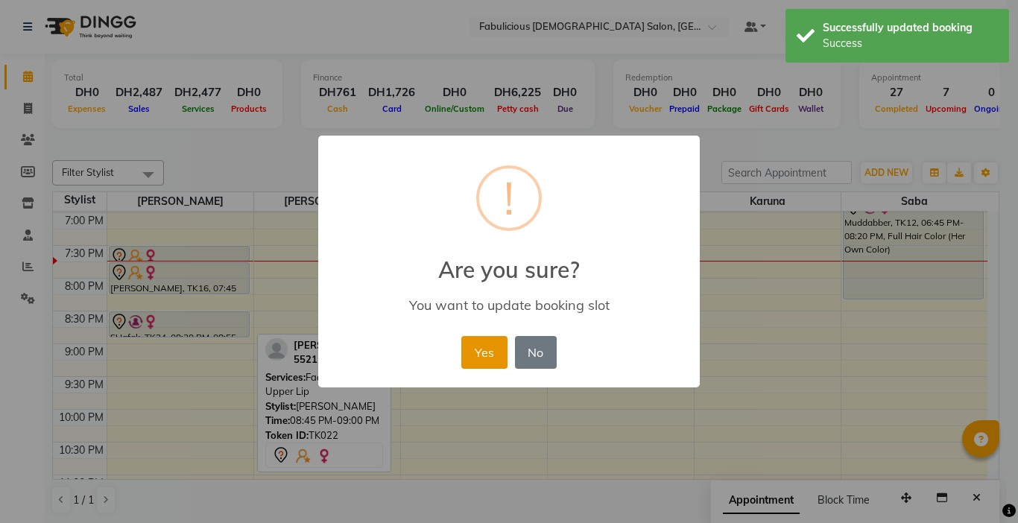
click at [478, 351] on button "Yes" at bounding box center [483, 352] width 45 height 33
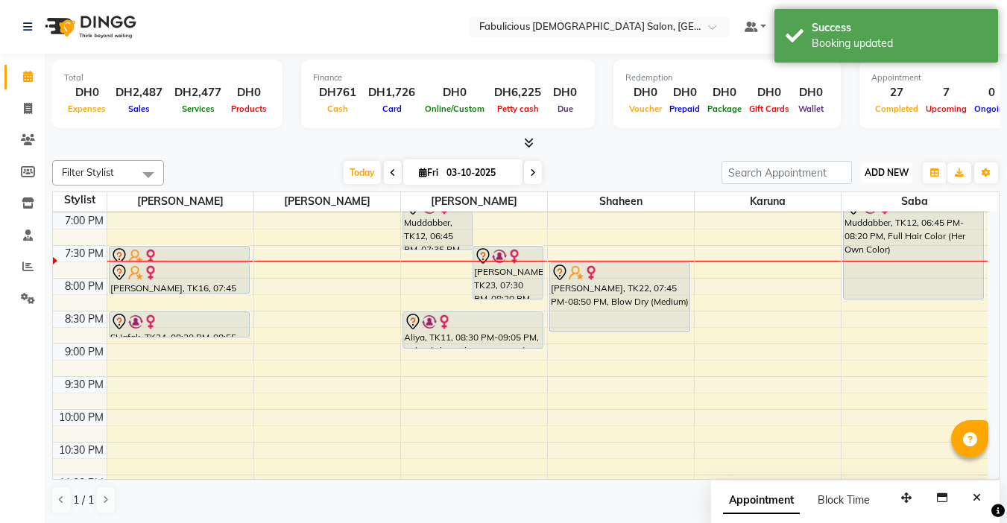
click at [869, 173] on span "ADD NEW" at bounding box center [886, 172] width 44 height 11
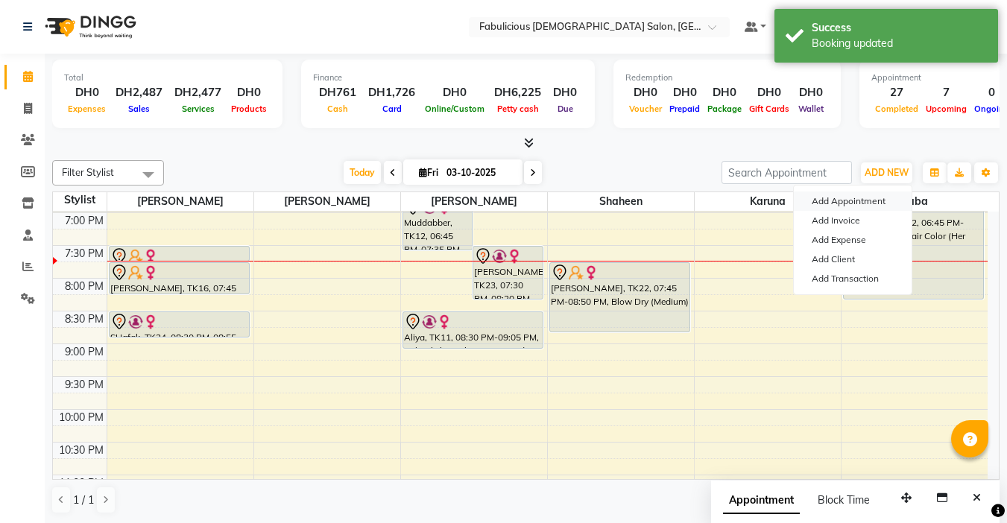
click at [832, 201] on button "Add Appointment" at bounding box center [853, 200] width 118 height 19
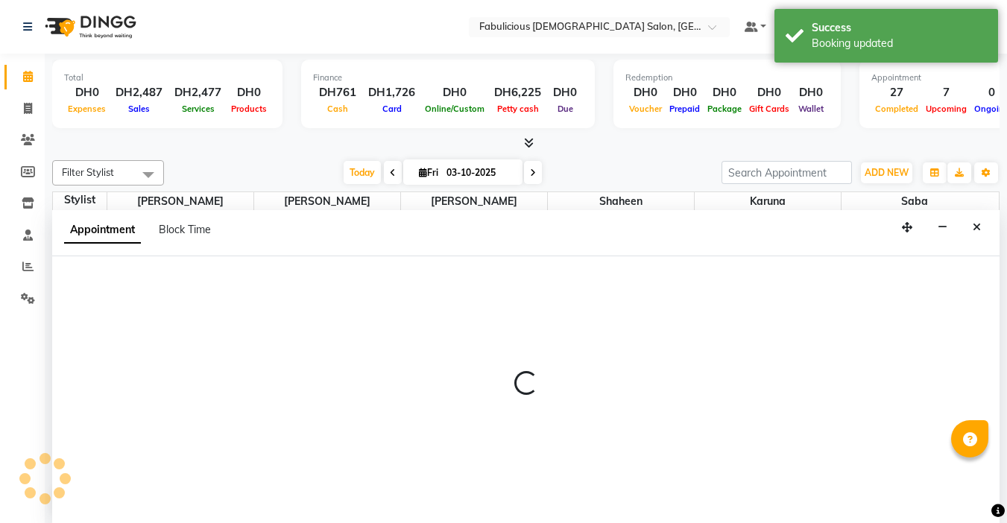
select select "600"
select select "tentative"
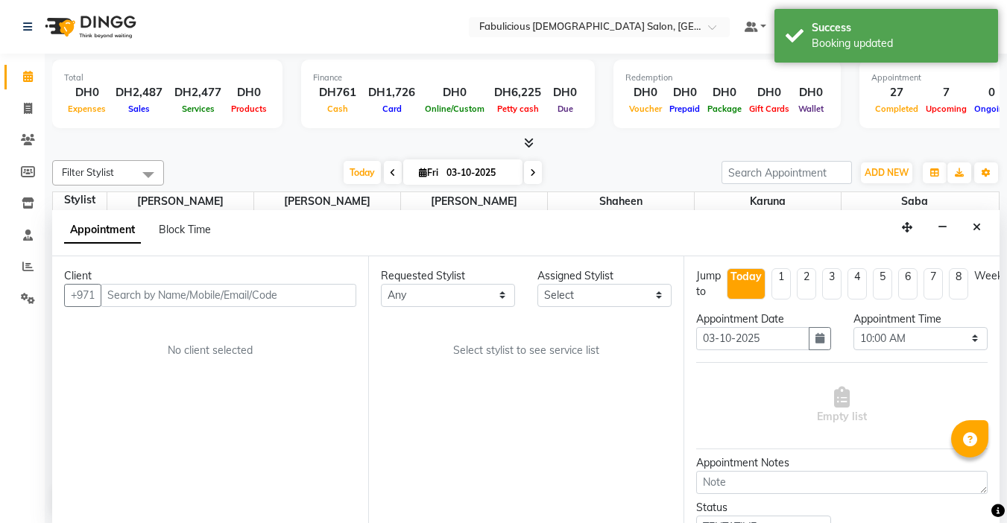
scroll to position [1, 0]
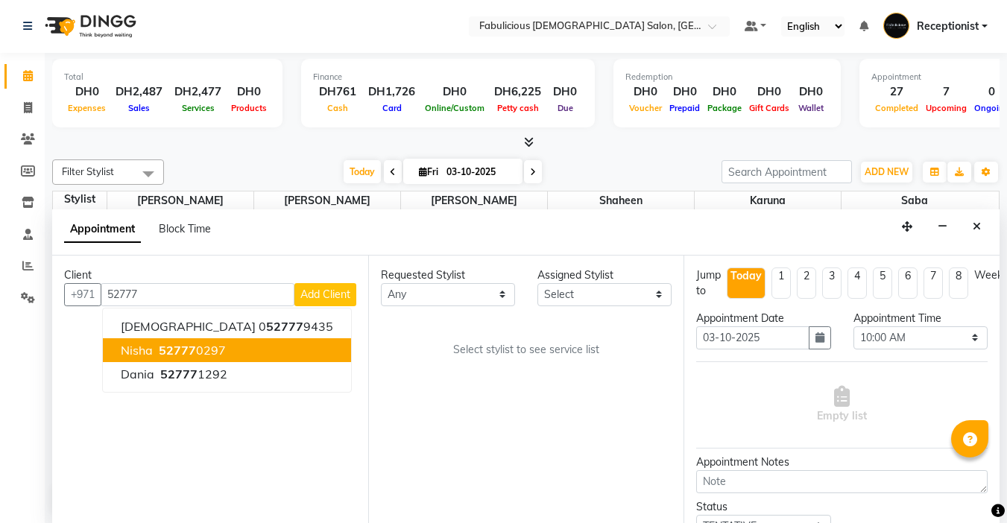
click at [165, 352] on span "52777" at bounding box center [177, 350] width 37 height 15
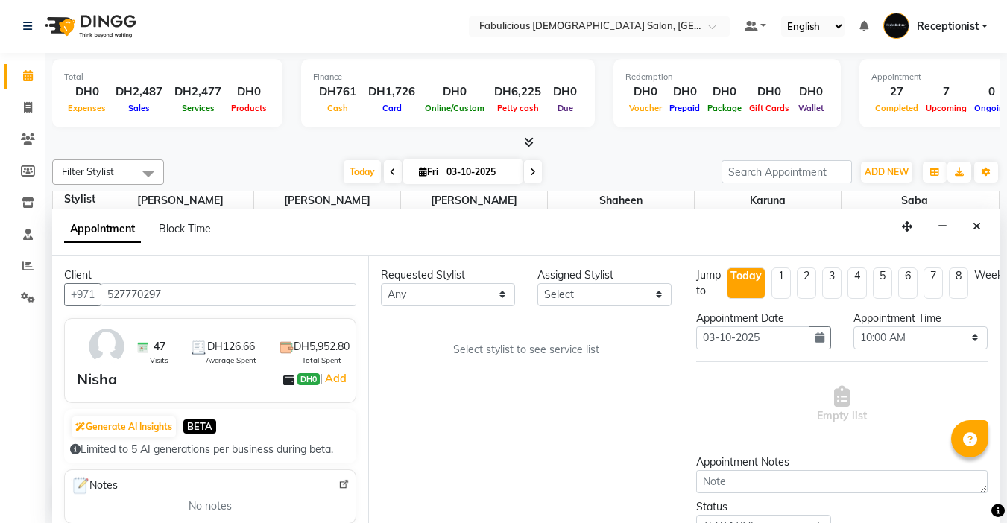
type input "527770297"
click at [591, 290] on select "Select [PERSON_NAME] [PERSON_NAME] [PERSON_NAME] [PERSON_NAME]" at bounding box center [604, 294] width 134 height 23
select select "11627"
click at [537, 283] on select "Select [PERSON_NAME] [PERSON_NAME] [PERSON_NAME] [PERSON_NAME]" at bounding box center [604, 294] width 134 height 23
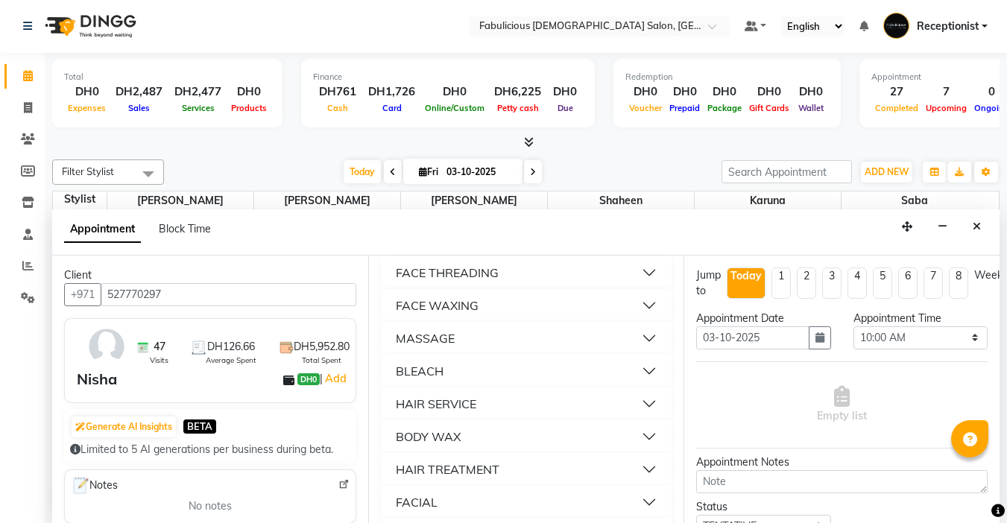
scroll to position [1043, 0]
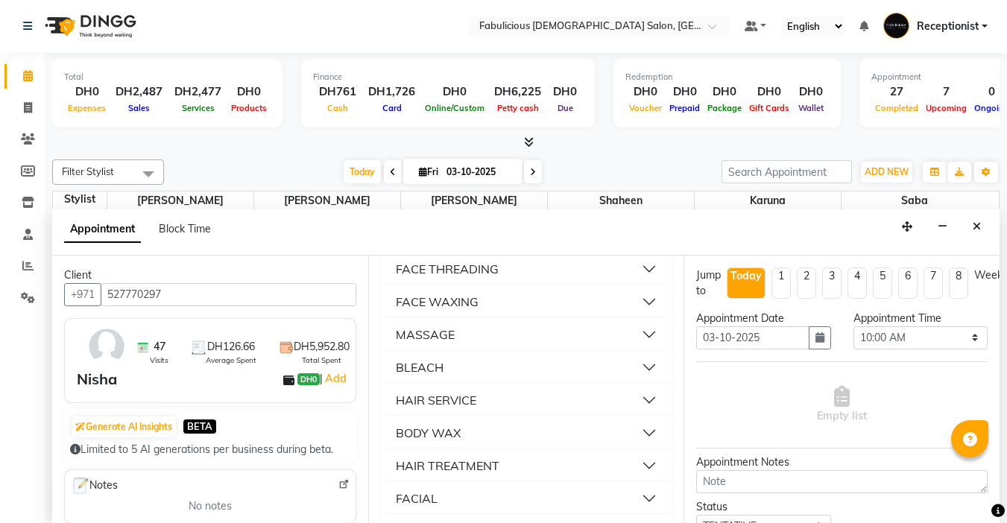
click at [422, 343] on div "MASSAGE" at bounding box center [425, 335] width 59 height 18
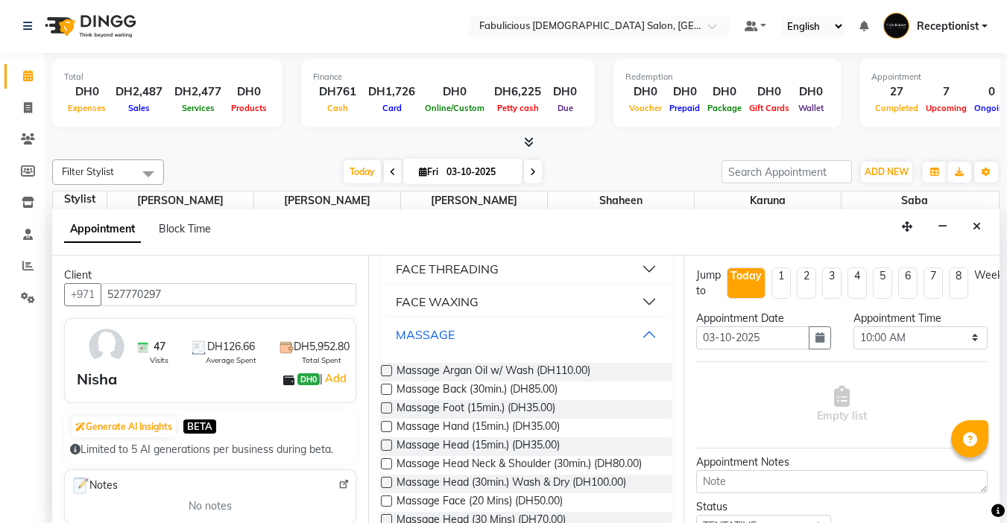
scroll to position [1118, 0]
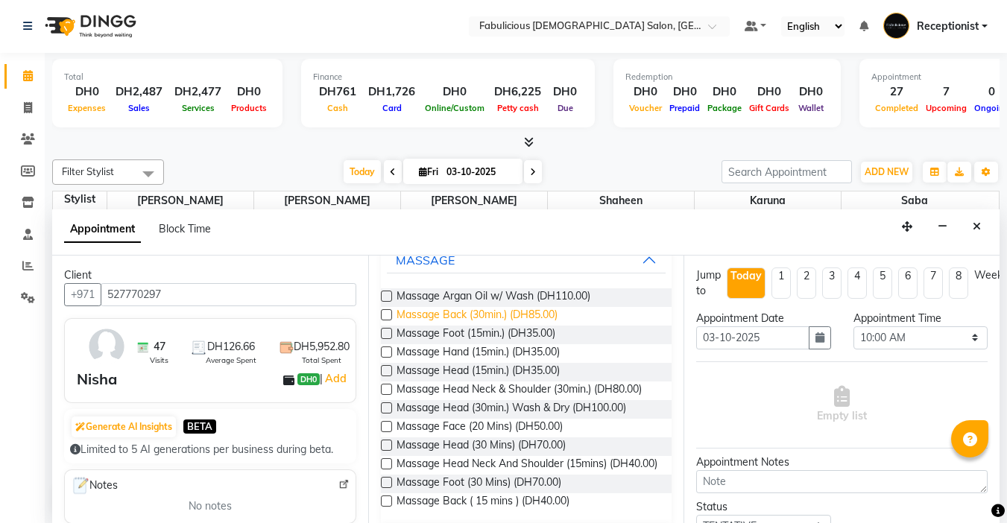
drag, startPoint x: 387, startPoint y: 324, endPoint x: 434, endPoint y: 332, distance: 48.3
click at [386, 302] on label at bounding box center [386, 296] width 11 height 11
click at [386, 303] on input "checkbox" at bounding box center [386, 298] width 10 height 10
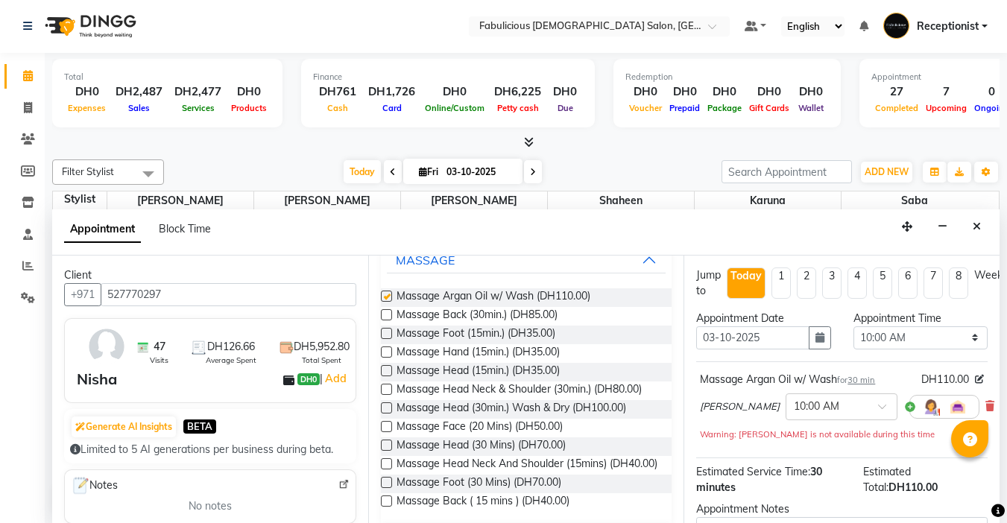
checkbox input "false"
click at [963, 341] on select "Select 10:00 AM 10:15 AM 10:30 AM 10:45 AM 11:00 AM 11:15 AM 11:30 AM 11:45 AM …" at bounding box center [920, 337] width 134 height 23
select select "1140"
click at [853, 326] on select "Select 10:00 AM 10:15 AM 10:30 AM 10:45 AM 11:00 AM 11:15 AM 11:30 AM 11:45 AM …" at bounding box center [920, 337] width 134 height 23
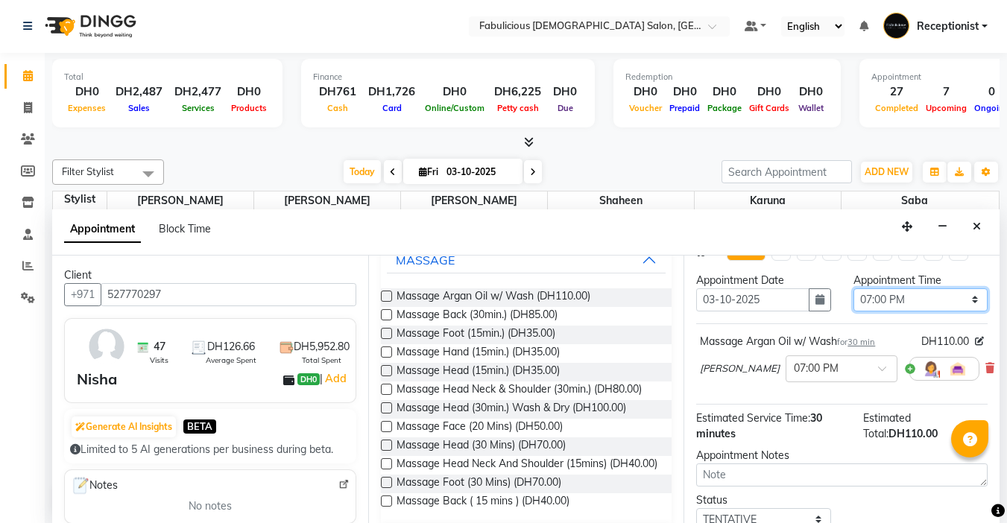
scroll to position [151, 0]
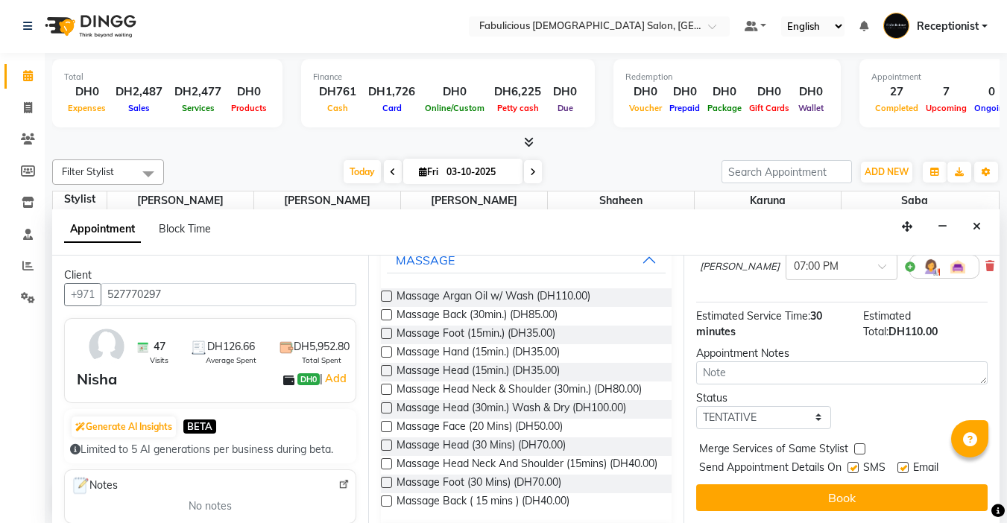
click at [858, 443] on label at bounding box center [859, 448] width 11 height 11
click at [858, 446] on input "checkbox" at bounding box center [859, 451] width 10 height 10
checkbox input "true"
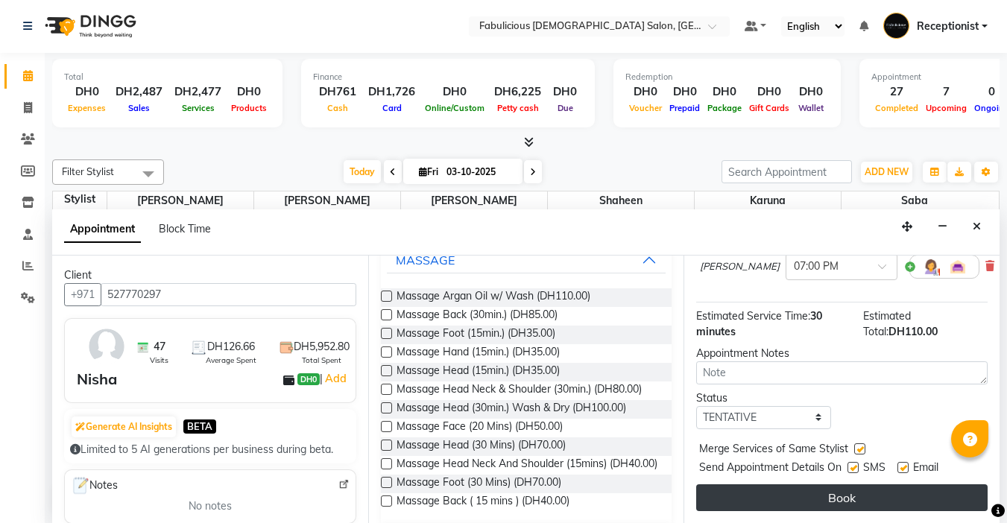
click at [832, 488] on button "Book" at bounding box center [841, 497] width 291 height 27
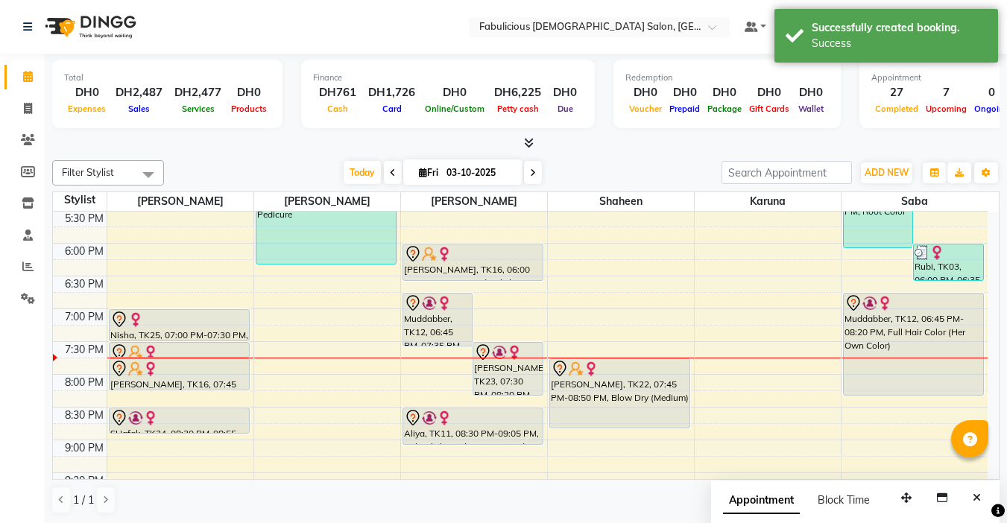
scroll to position [580, 0]
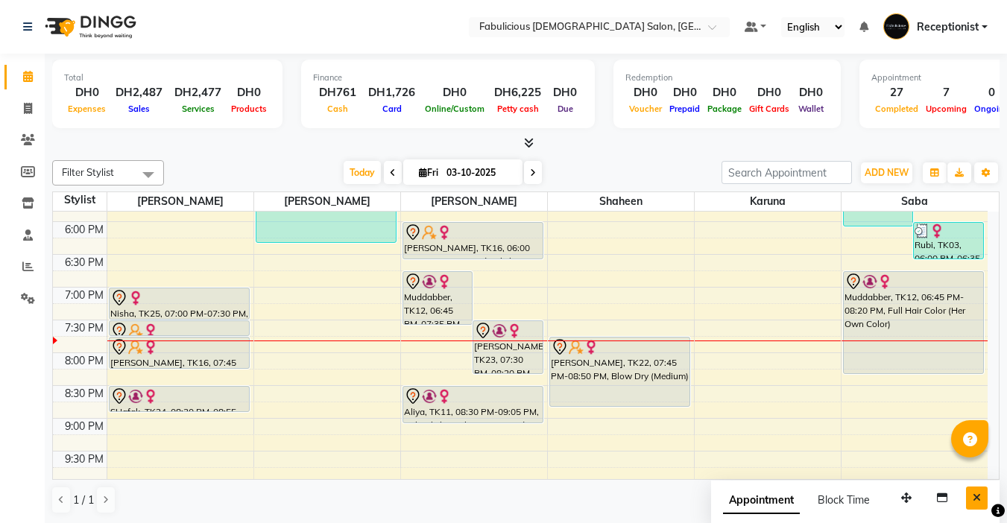
click at [975, 503] on button "Close" at bounding box center [977, 498] width 22 height 23
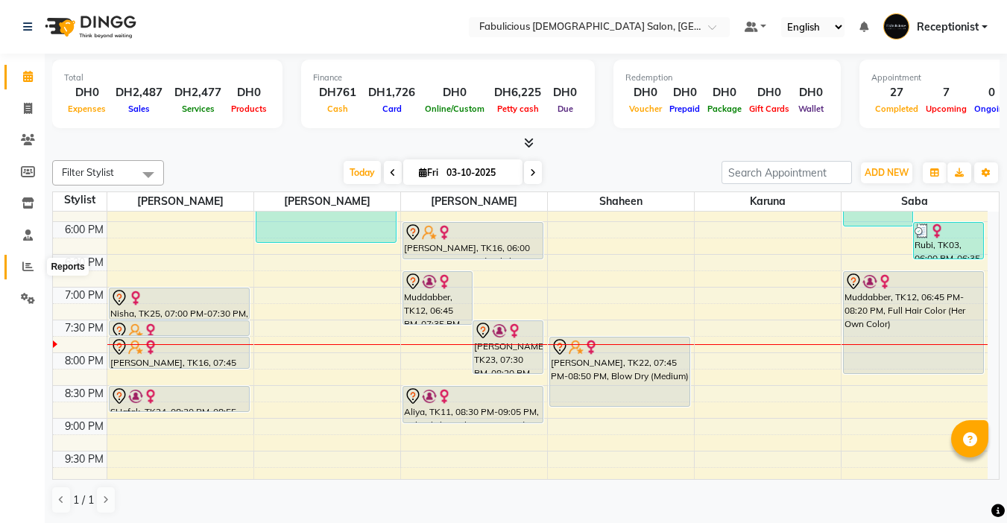
click at [25, 267] on icon at bounding box center [27, 266] width 11 height 11
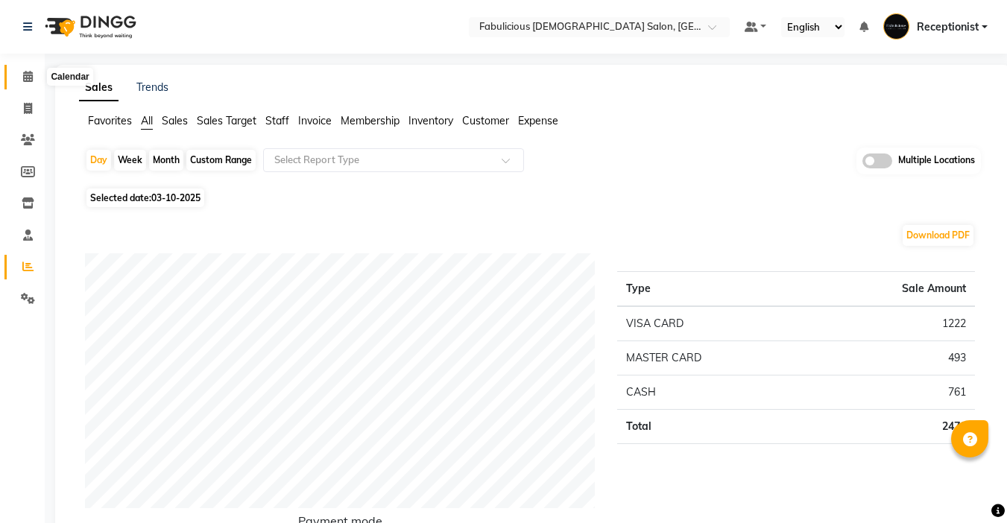
click at [24, 77] on icon at bounding box center [28, 76] width 10 height 11
